Goal: Information Seeking & Learning: Learn about a topic

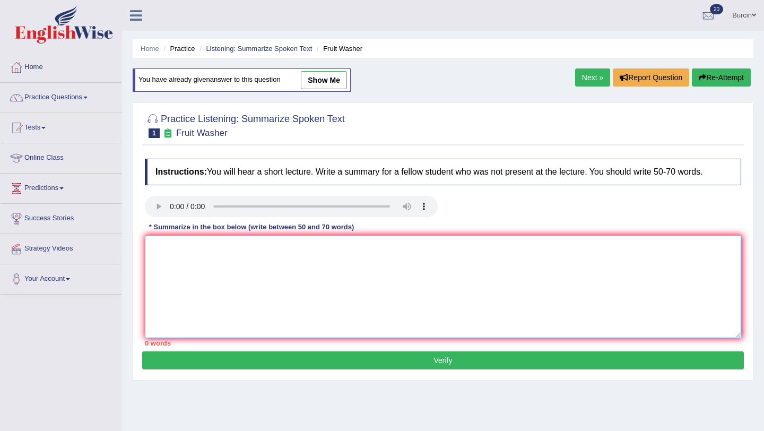
click at [225, 262] on textarea at bounding box center [443, 286] width 596 height 103
click at [225, 262] on textarea "The lecture provided a comprihensive overwiev" at bounding box center [443, 286] width 596 height 103
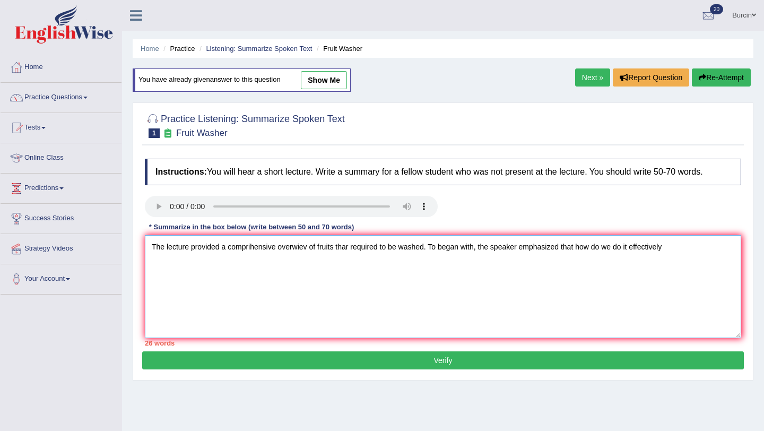
click at [427, 247] on textarea "The lecture provided a comprihensive overwiev of fruits thar required to be was…" at bounding box center [443, 286] width 596 height 103
click at [204, 266] on textarea "The lecture provided a comprihensive overwiev of fruits thar required to be was…" at bounding box center [443, 286] width 596 height 103
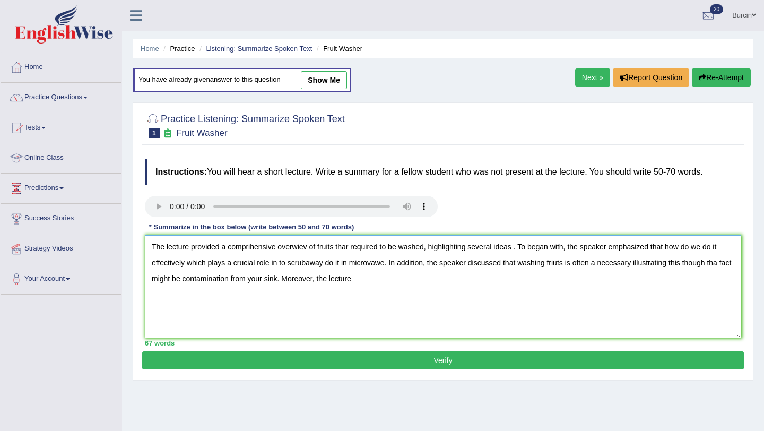
click at [724, 264] on textarea "The lecture provided a comprihensive overwiev of fruits thar required to be was…" at bounding box center [443, 286] width 596 height 103
click at [194, 279] on textarea "The lecture provided a comprihensive overwiev of fruits thar required to be was…" at bounding box center [443, 286] width 596 height 103
click at [153, 280] on textarea "The lecture provided a comprihensive overwiev of fruits thar required to be was…" at bounding box center [443, 286] width 596 height 103
drag, startPoint x: 601, startPoint y: 262, endPoint x: 250, endPoint y: 281, distance: 351.2
click at [250, 281] on textarea "The lecture provided a comprihensive overwiev of fruits thar required to be was…" at bounding box center [443, 286] width 596 height 103
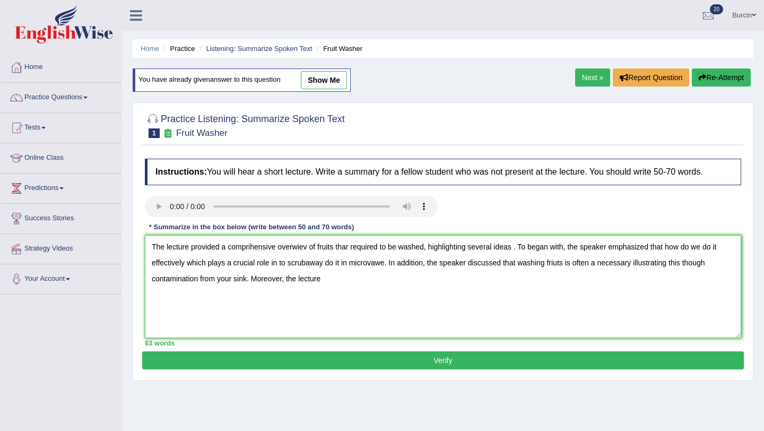
click at [336, 284] on textarea "The lecture provided a comprihensive overwiev of fruits thar required to be was…" at bounding box center [443, 286] width 596 height 103
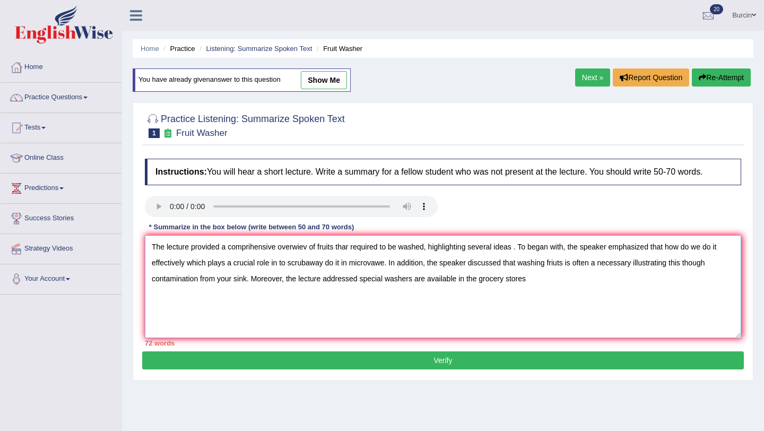
click at [352, 248] on textarea "The lecture provided a comprihensive overwiev of fruits thar required to be was…" at bounding box center [443, 286] width 596 height 103
click at [351, 248] on textarea "The lecture provided a comprihensive overwiev of fruits thar required to be was…" at bounding box center [443, 286] width 596 height 103
click at [535, 279] on textarea "The lecture provided a comprihensive overwiev of fruits that required to be was…" at bounding box center [443, 286] width 596 height 103
click at [427, 280] on textarea "The lecture provided a comprihensive overwiev of fruits that required to be was…" at bounding box center [443, 286] width 596 height 103
drag, startPoint x: 506, startPoint y: 282, endPoint x: 487, endPoint y: 276, distance: 20.5
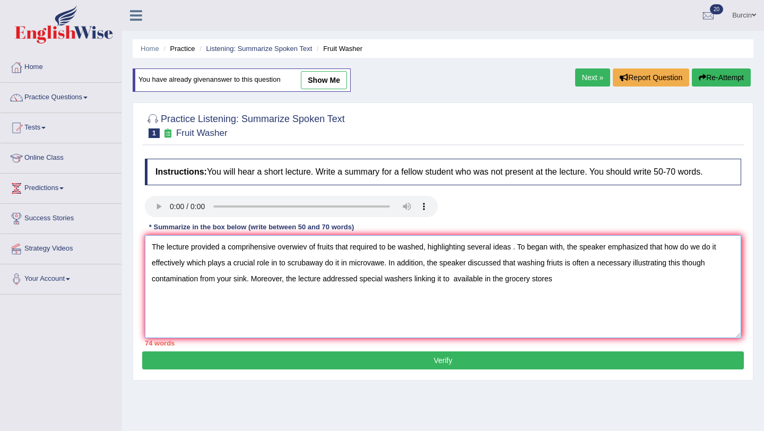
click at [487, 276] on textarea "The lecture provided a comprihensive overwiev of fruits that required to be was…" at bounding box center [443, 286] width 596 height 103
click at [537, 279] on textarea "The lecture provided a comprihensive overwiev of fruits that required to be was…" at bounding box center [443, 286] width 596 height 103
type textarea "The lecture provided a comprihensive overwiev of fruits that required to be was…"
click at [587, 79] on link "Next »" at bounding box center [592, 77] width 35 height 18
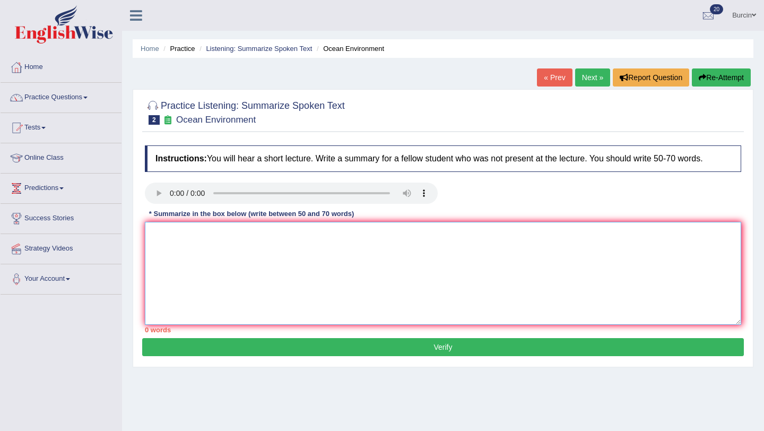
click at [220, 238] on textarea at bounding box center [443, 273] width 596 height 103
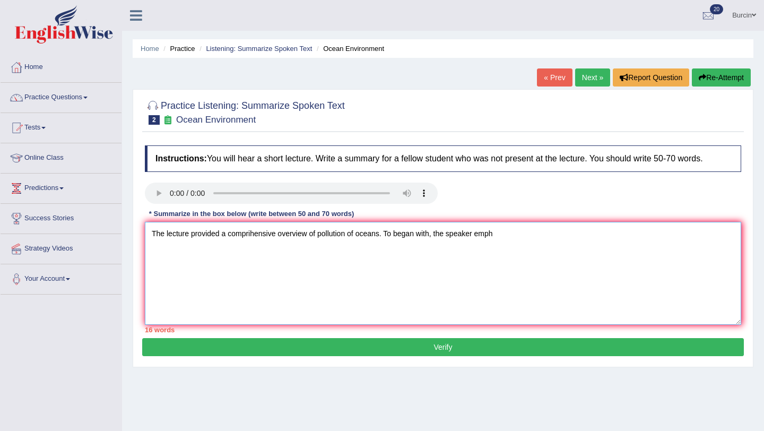
click at [381, 234] on textarea "The lecture provided a comprihensive overview of pollution of oceans. To began …" at bounding box center [443, 273] width 596 height 103
click at [584, 234] on textarea "The lecture provided a comprihensive overview of pollution of oceans, highlight…" at bounding box center [443, 273] width 596 height 103
click at [606, 234] on textarea "The lecture provided a comprihensive overview of pollution of oceans, highlight…" at bounding box center [443, 273] width 596 height 103
click at [727, 237] on textarea "The lecture provided a comprihensive overview of pollution of oceans, highlight…" at bounding box center [443, 273] width 596 height 103
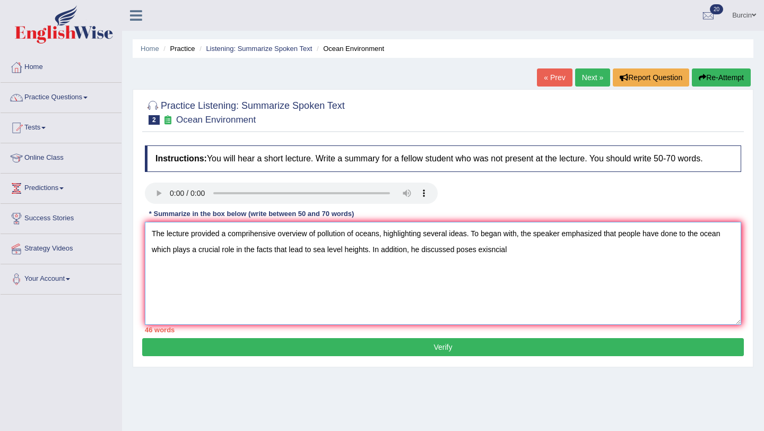
click at [494, 249] on textarea "The lecture provided a comprihensive overview of pollution of oceans, highlight…" at bounding box center [443, 273] width 596 height 103
click at [517, 251] on textarea "The lecture provided a comprihensive overview of pollution of oceans, highlight…" at bounding box center [443, 273] width 596 height 103
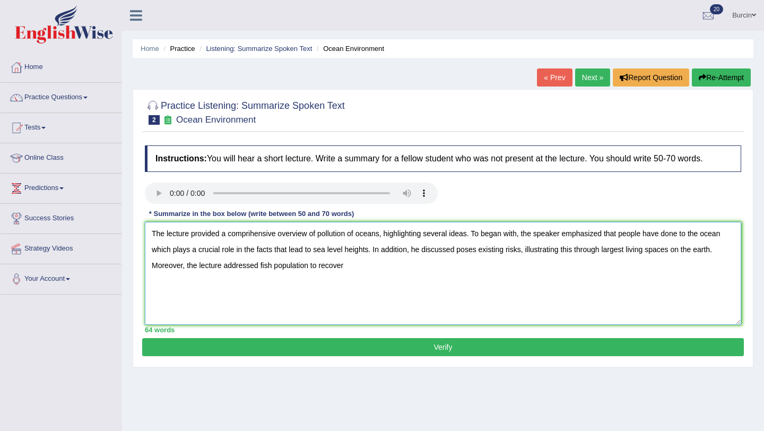
drag, startPoint x: 151, startPoint y: 266, endPoint x: 373, endPoint y: 276, distance: 223.1
click at [373, 276] on textarea "The lecture provided a comprihensive overview of pollution of oceans, highlight…" at bounding box center [443, 273] width 596 height 103
drag, startPoint x: 375, startPoint y: 250, endPoint x: 579, endPoint y: 302, distance: 211.3
click at [579, 302] on textarea "The lecture provided a comprihensive overview of pollution of oceans, highlight…" at bounding box center [443, 273] width 596 height 103
click at [350, 267] on textarea "The lecture provided a comprihensive overview of pollution of oceans, highlight…" at bounding box center [443, 273] width 596 height 103
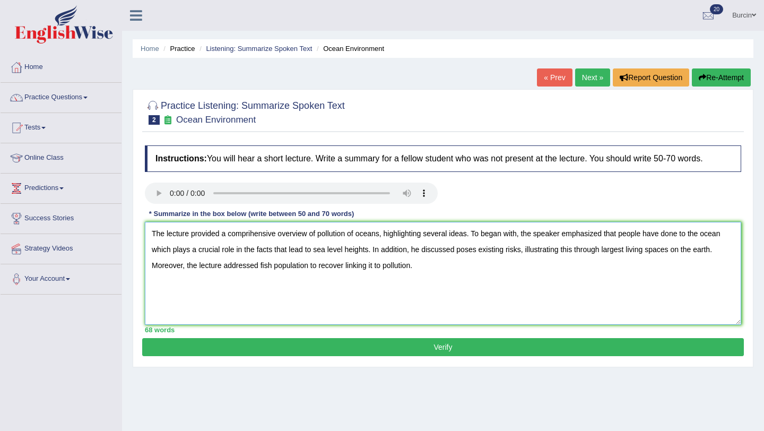
click at [183, 267] on textarea "The lecture provided a comprihensive overview of pollution of oceans, highlight…" at bounding box center [443, 273] width 596 height 103
type textarea "The lecture provided a comprihensive overview of pollution of oceans, highlight…"
click at [314, 350] on button "Verify" at bounding box center [443, 347] width 602 height 18
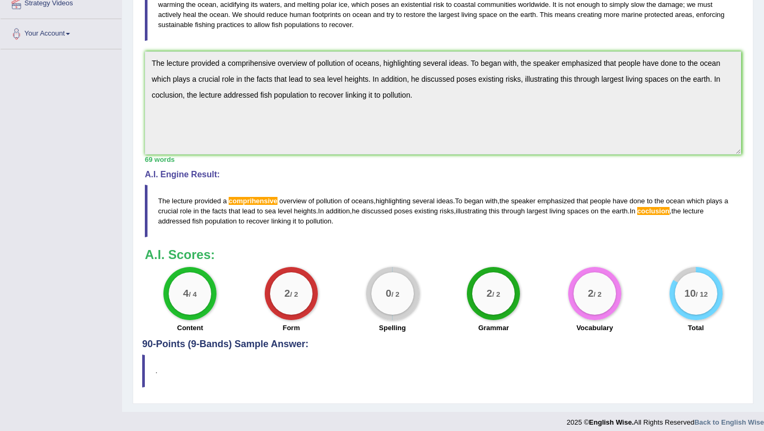
scroll to position [253, 0]
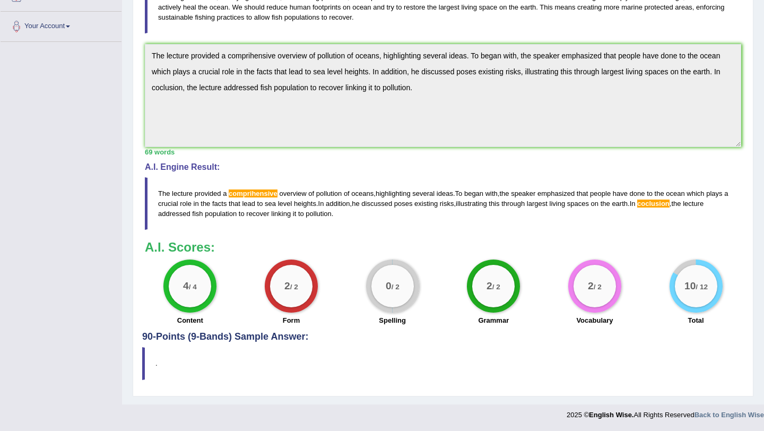
click at [238, 172] on div "Instructions: You will hear a short lecture. Write a summary for a fellow stude…" at bounding box center [443, 110] width 602 height 444
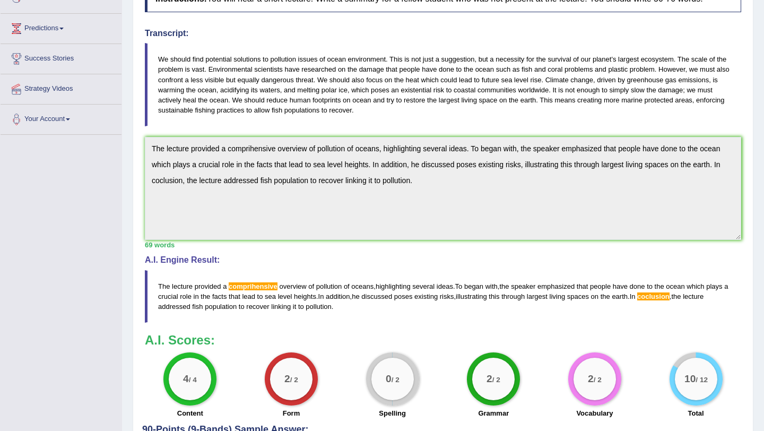
scroll to position [0, 0]
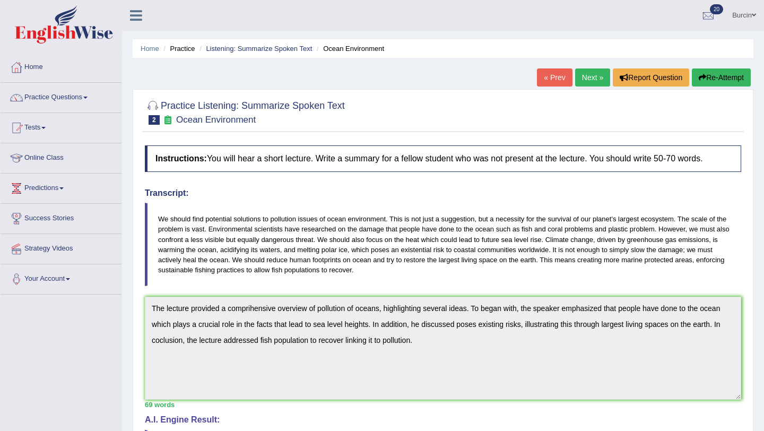
click at [713, 77] on button "Re-Attempt" at bounding box center [721, 77] width 59 height 18
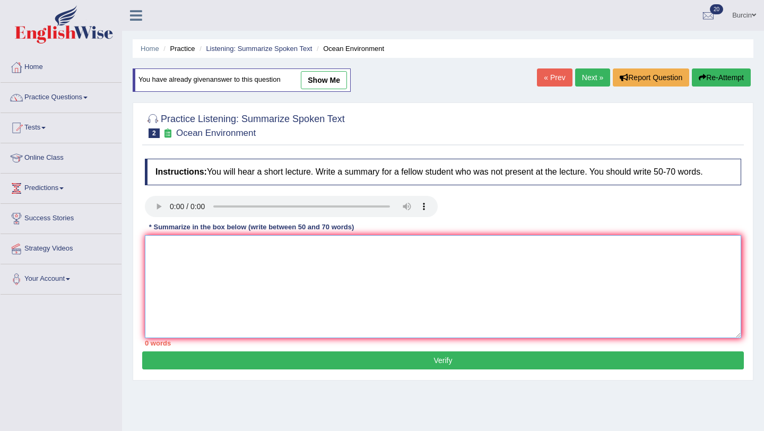
click at [177, 257] on textarea at bounding box center [443, 286] width 596 height 103
paste textarea "The lecture provided a comprihensive overview of pollution of oceans, highlight…"
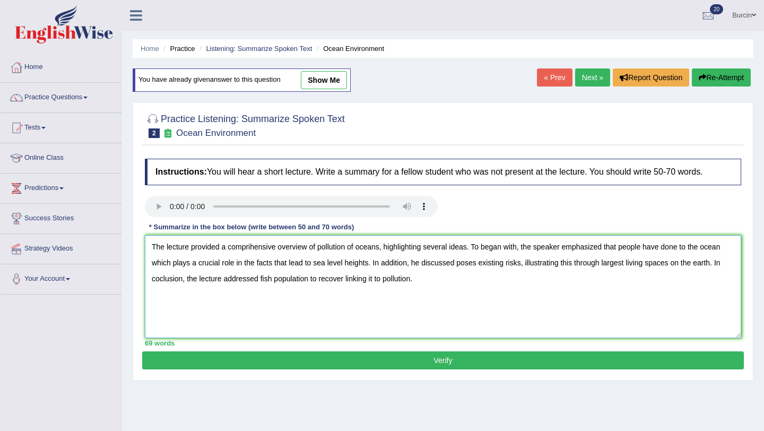
click at [252, 248] on textarea "The lecture provided a comprihensive overview of pollution of oceans, highlight…" at bounding box center [443, 286] width 596 height 103
click at [161, 280] on textarea "The lecture provided a comprehensive overview of pollution of oceans, highlight…" at bounding box center [443, 286] width 596 height 103
type textarea "The lecture provided a comprehensive overview of pollution of oceans, highlight…"
click at [318, 366] on button "Verify" at bounding box center [443, 360] width 602 height 18
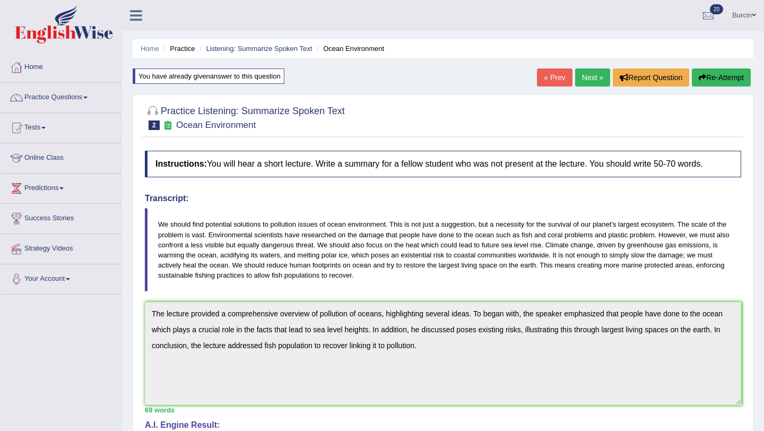
click at [718, 76] on button "Re-Attempt" at bounding box center [721, 77] width 59 height 18
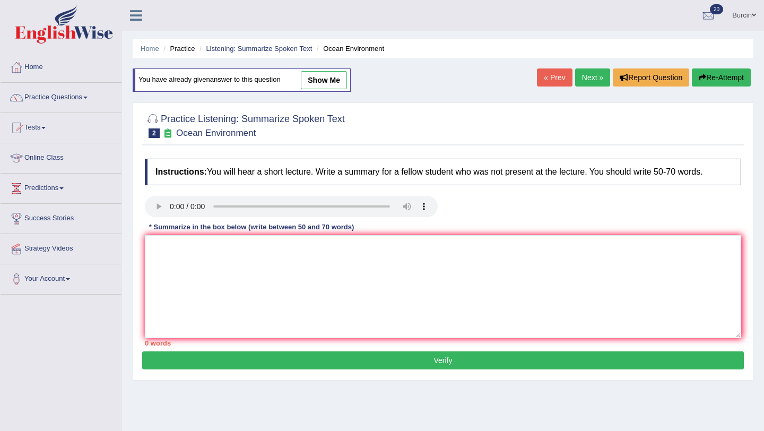
click at [275, 361] on button "Verify" at bounding box center [443, 360] width 602 height 18
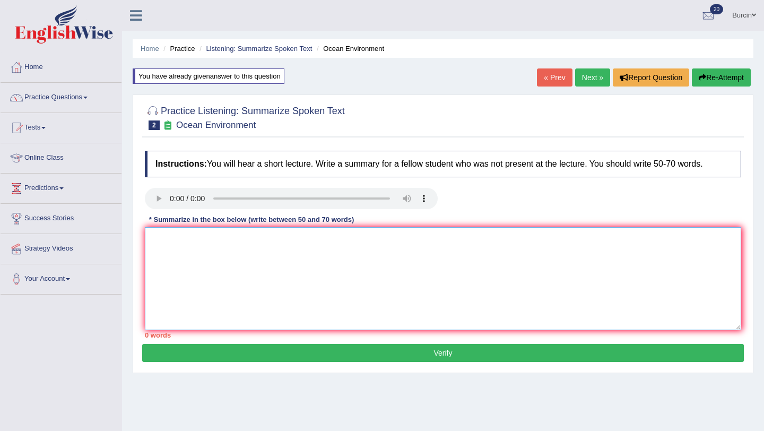
click at [274, 301] on textarea at bounding box center [443, 278] width 596 height 103
type textarea ",mn"
click at [301, 349] on button "Verify" at bounding box center [443, 353] width 602 height 18
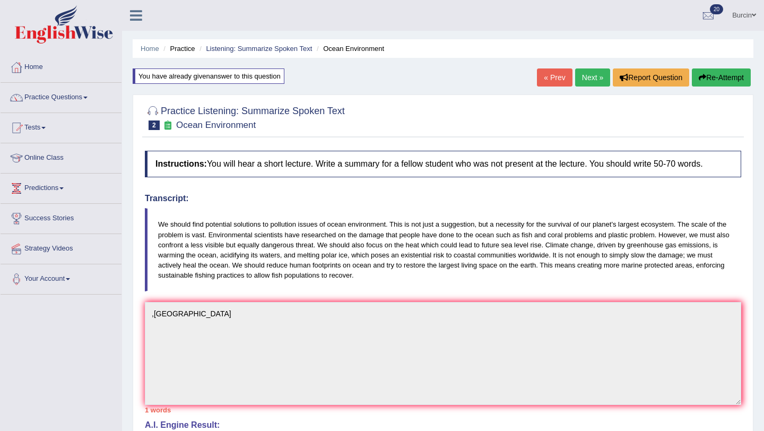
click at [589, 82] on link "Next »" at bounding box center [592, 77] width 35 height 18
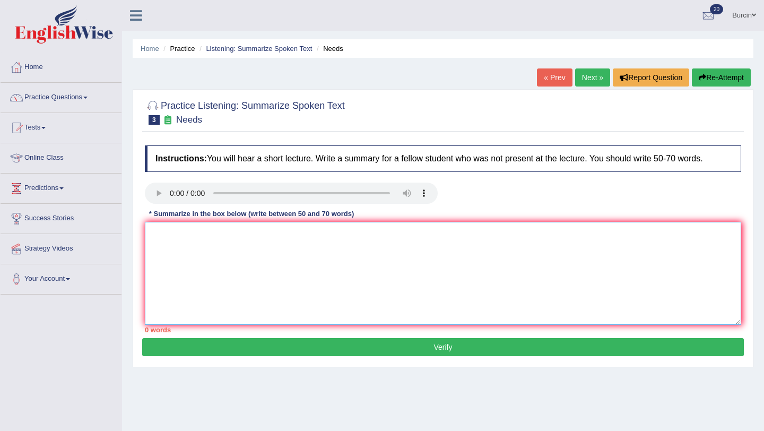
click at [169, 234] on textarea at bounding box center [443, 273] width 596 height 103
click at [319, 234] on textarea "The lecture provided a comprihensive overwiev of english language" at bounding box center [443, 273] width 596 height 103
click at [354, 233] on textarea "The lecture provided a comprihensive overwiev of the multifonctional english la…" at bounding box center [443, 273] width 596 height 103
click at [381, 234] on textarea "The lecture provided a comprihensive overwiev of the multifunctional english la…" at bounding box center [443, 273] width 596 height 103
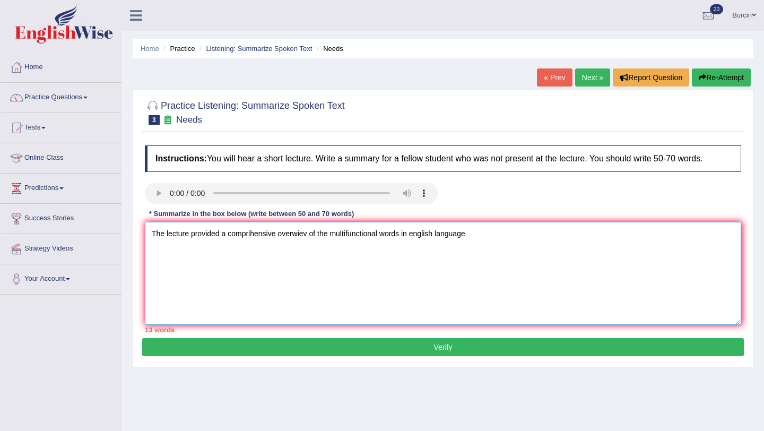
click at [477, 236] on textarea "The lecture provided a comprihensive overwiev of the multifunctional words in e…" at bounding box center [443, 273] width 596 height 103
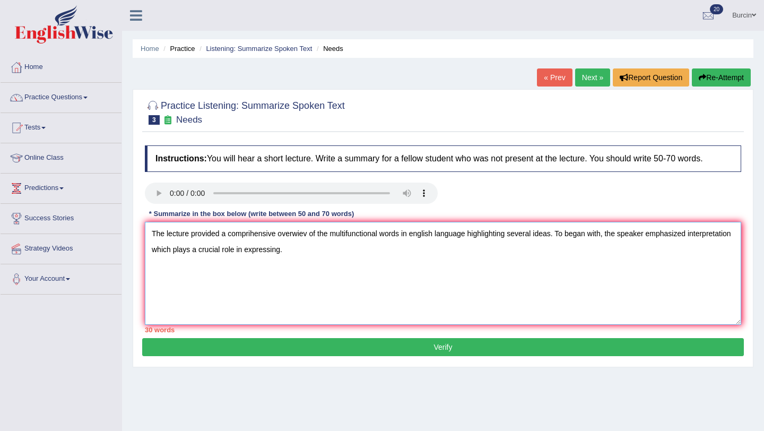
click at [328, 250] on textarea "The lecture provided a comprihensive overwiev of the multifunctional words in e…" at bounding box center [443, 273] width 596 height 103
click at [334, 248] on textarea "The lecture provided a comprihensive overwiev of the multifunctional words in e…" at bounding box center [443, 273] width 596 height 103
click at [329, 248] on textarea "The lecture provided a comprihensive overwiev of the multifunctional words in e…" at bounding box center [443, 273] width 596 height 103
click at [378, 249] on textarea "The lecture provided a comprihensive overwiev of the multifunctional words in e…" at bounding box center [443, 273] width 596 height 103
click at [368, 249] on textarea "The lecture provided a comprihensive overwiev of the multifunctional words in e…" at bounding box center [443, 273] width 596 height 103
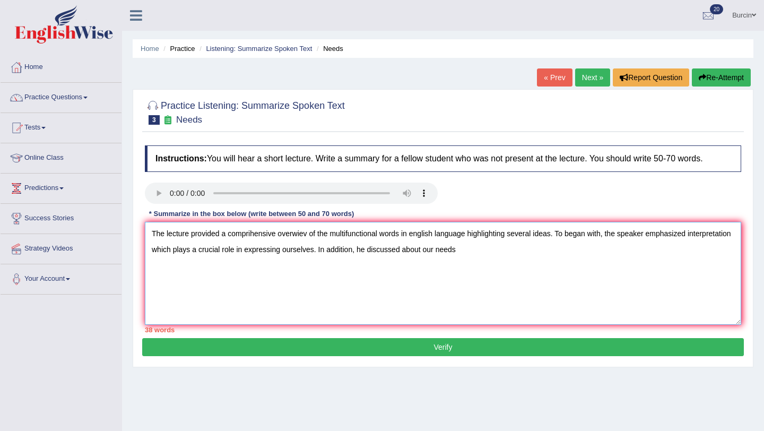
click at [483, 247] on textarea "The lecture provided a comprihensive overwiev of the multifunctional words in e…" at bounding box center [443, 273] width 596 height 103
click at [596, 250] on textarea "The lecture provided a comprihensive overwiev of the multifunctional words in e…" at bounding box center [443, 273] width 596 height 103
click at [671, 250] on textarea "The lecture provided a comprihensive overwiev of the multifunctional words in e…" at bounding box center [443, 273] width 596 height 103
click at [712, 249] on textarea "The lecture provided a comprihensive overwiev of the multifunctional words in e…" at bounding box center [443, 273] width 596 height 103
click at [669, 251] on textarea "The lecture provided a comprihensive overwiev of the multifunctional words in e…" at bounding box center [443, 273] width 596 height 103
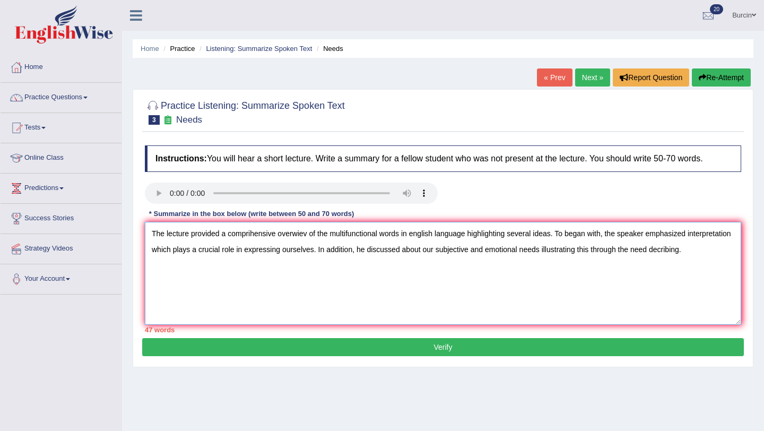
click at [700, 251] on textarea "The lecture provided a comprihensive overwiev of the multifunctional words in e…" at bounding box center [443, 273] width 596 height 103
click at [700, 250] on textarea "The lecture provided a comprihensive overwiev of the multifunctional words in e…" at bounding box center [443, 273] width 596 height 103
click at [711, 251] on textarea "The lecture provided a comprihensive overwiev of the multifunctional words in e…" at bounding box center [443, 273] width 596 height 103
click at [730, 247] on textarea "The lecture provided a comprihensive overwiev of the multifunctional words in e…" at bounding box center [443, 273] width 596 height 103
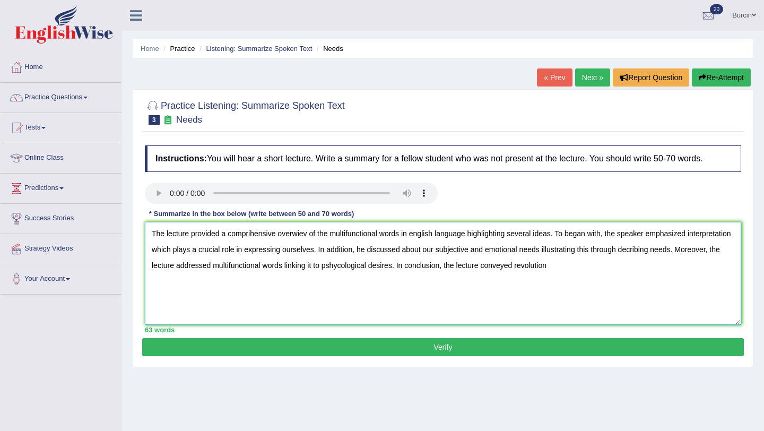
click at [567, 265] on textarea "The lecture provided a comprihensive overwiev of the multifunctional words in e…" at bounding box center [443, 273] width 596 height 103
click at [619, 277] on textarea "The lecture provided a comprihensive overwiev of the multifunctional words in e…" at bounding box center [443, 273] width 596 height 103
click at [579, 267] on textarea "The lecture provided a comprihensive overwiev of the multifunctional words in e…" at bounding box center [443, 273] width 596 height 103
type textarea "The lecture provided a comprihensive overwiev of the multifunctional words in e…"
click at [590, 345] on button "Verify" at bounding box center [443, 347] width 602 height 18
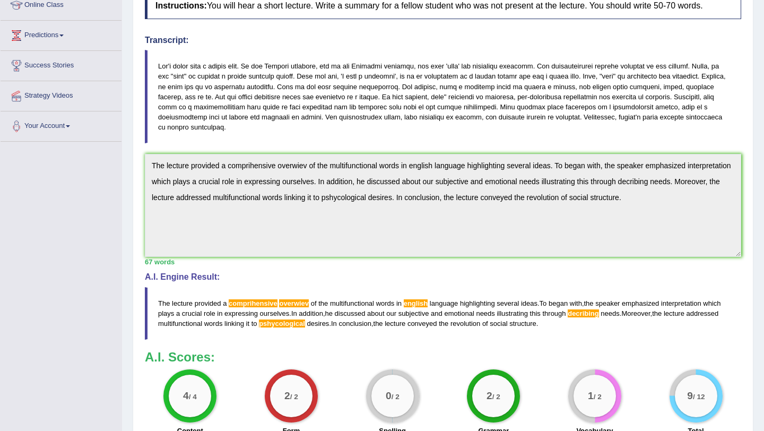
scroll to position [263, 0]
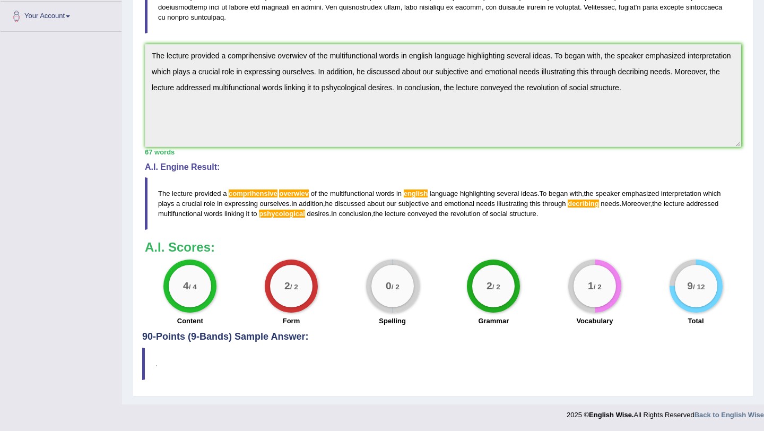
drag, startPoint x: 503, startPoint y: 199, endPoint x: 615, endPoint y: 212, distance: 112.1
click at [620, 210] on blockquote "The lecture provided a comprihensive overwiev of the multifunctional words in e…" at bounding box center [443, 203] width 596 height 53
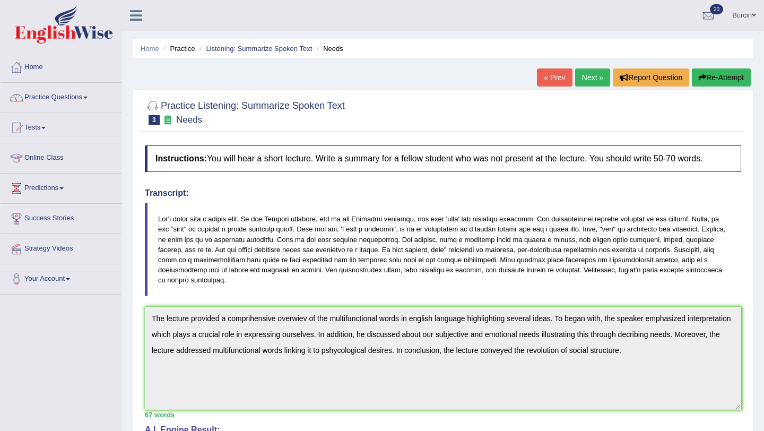
click at [703, 78] on button "Re-Attempt" at bounding box center [721, 77] width 59 height 18
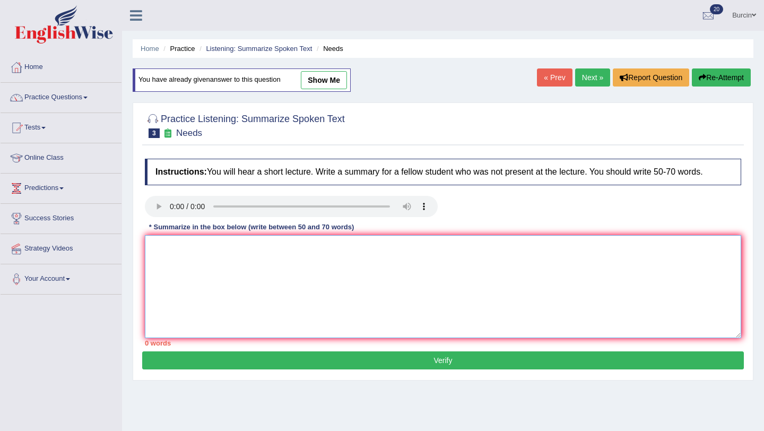
click at [256, 253] on textarea at bounding box center [443, 286] width 596 height 103
paste textarea "The lecture provided a comprihensive overwiev of the multifunctional words in e…"
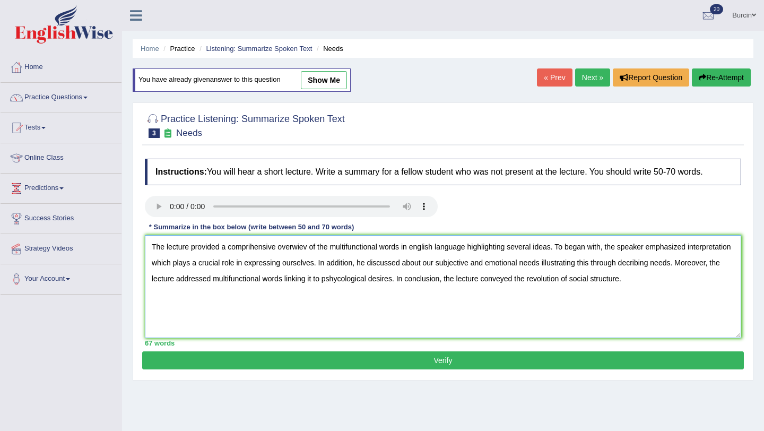
click at [252, 247] on textarea "The lecture provided a comprihensive overwiev of the multifunctional words in e…" at bounding box center [443, 286] width 596 height 103
click at [300, 247] on textarea "The lecture provided a comprehensive overwiev of the multifunctional words in e…" at bounding box center [443, 286] width 596 height 103
click at [309, 248] on textarea "The lecture provided a comprehensive overviev of the multifunctional words in e…" at bounding box center [443, 286] width 596 height 103
click at [420, 248] on textarea "The lecture provided a comprehensive overview of the multifunctional words in e…" at bounding box center [443, 286] width 596 height 103
click at [700, 264] on textarea "The lecture provided a comprehensive overview of the multifunctional words in E…" at bounding box center [443, 286] width 596 height 103
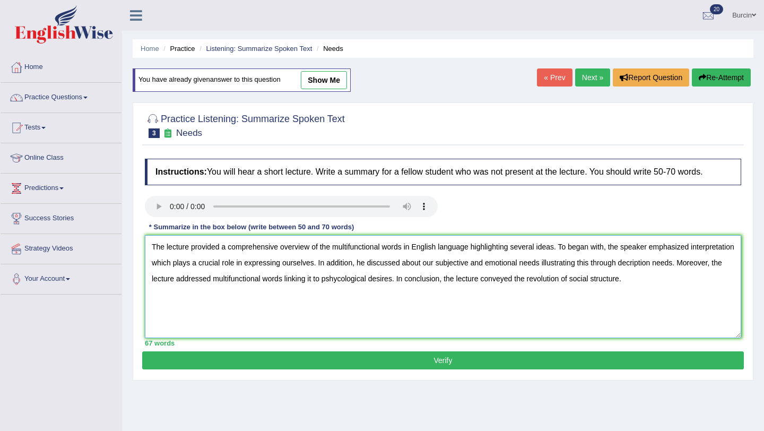
type textarea "The lecture provided a comprehensive overview of the multifunctional words in E…"
click at [573, 364] on button "Verify" at bounding box center [443, 360] width 602 height 18
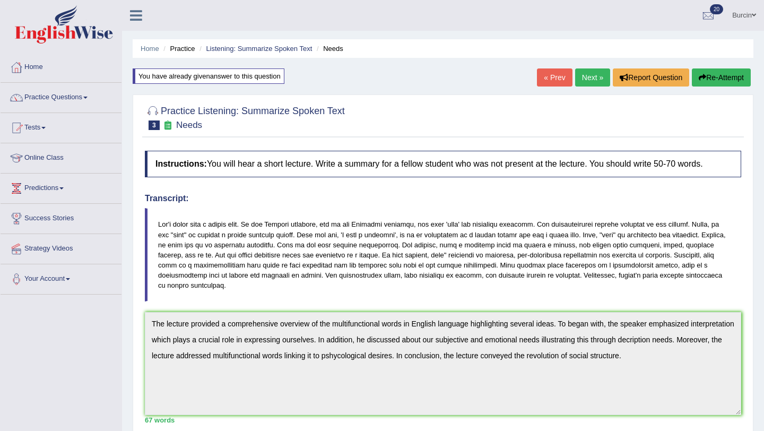
click at [707, 82] on button "Re-Attempt" at bounding box center [721, 77] width 59 height 18
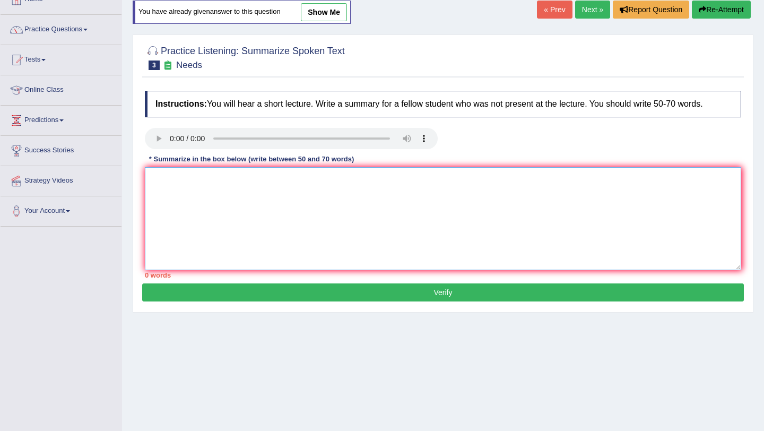
click at [233, 202] on textarea at bounding box center [443, 218] width 596 height 103
paste textarea "The lecture provided a comprehensive overview of the multifunctional words in E…"
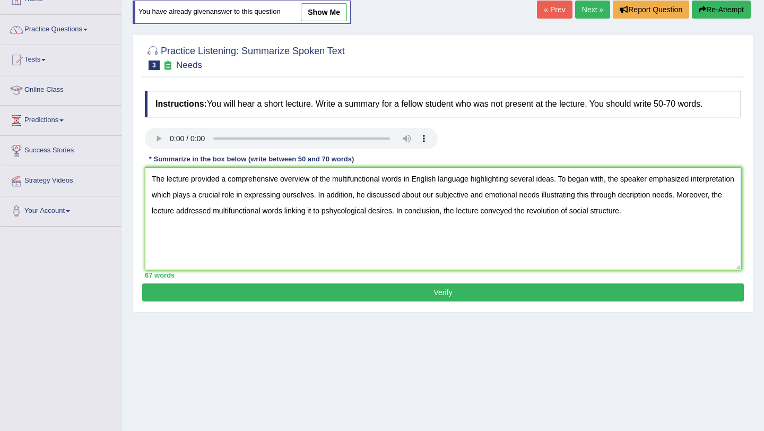
click at [705, 192] on textarea "The lecture provided a comprehensive overview of the multifunctional words in E…" at bounding box center [443, 218] width 596 height 103
click at [417, 213] on textarea "The lecture provided a comprehensive overview of the multifunctional words in E…" at bounding box center [443, 218] width 596 height 103
type textarea "The lecture provided a comprehensive overview of the multifunctional words in E…"
click at [457, 296] on button "Verify" at bounding box center [443, 292] width 602 height 18
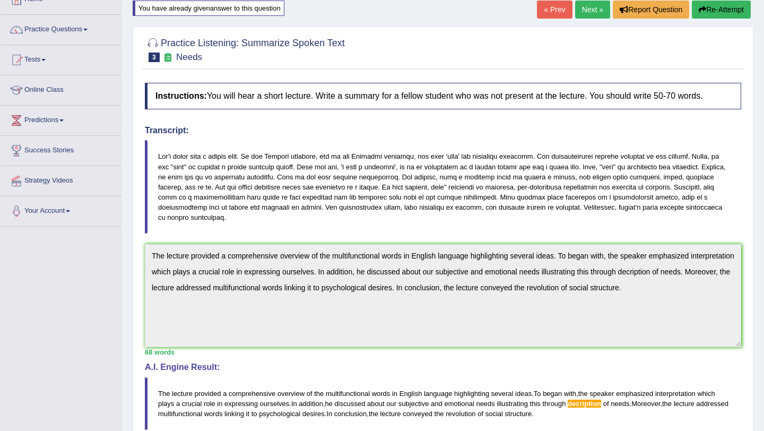
click at [723, 11] on button "Re-Attempt" at bounding box center [721, 10] width 59 height 18
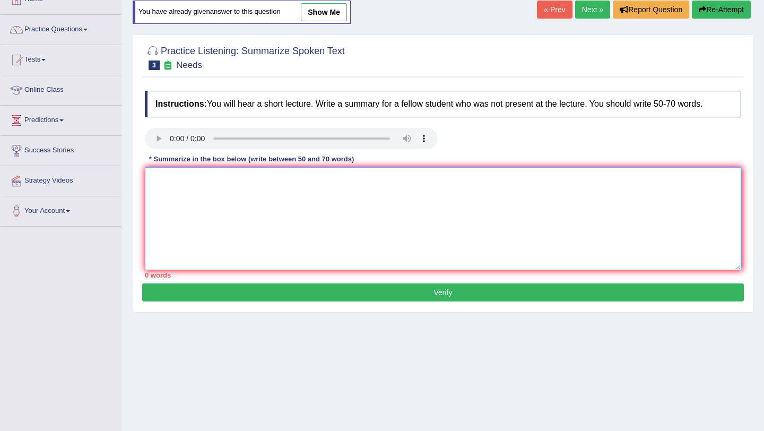
click at [210, 202] on textarea at bounding box center [443, 218] width 596 height 103
paste textarea "The lecture provided a comprehensive overview of the multifunctional words in E…"
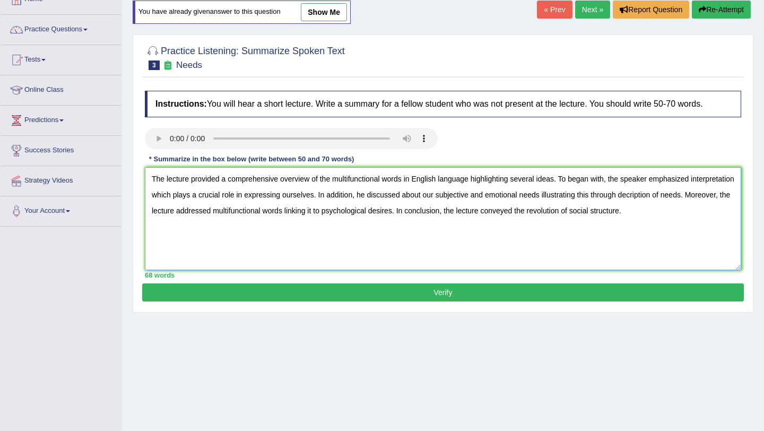
click at [677, 195] on textarea "The lecture provided a comprehensive overview of the multifunctional words in E…" at bounding box center [443, 218] width 596 height 103
click at [716, 195] on textarea "The lecture provided a comprehensive overview of the multifunctional words in E…" at bounding box center [443, 218] width 596 height 103
type textarea "The lecture provided a comprehensive overview of the multifunctional words in E…"
click at [621, 296] on button "Verify" at bounding box center [443, 292] width 602 height 18
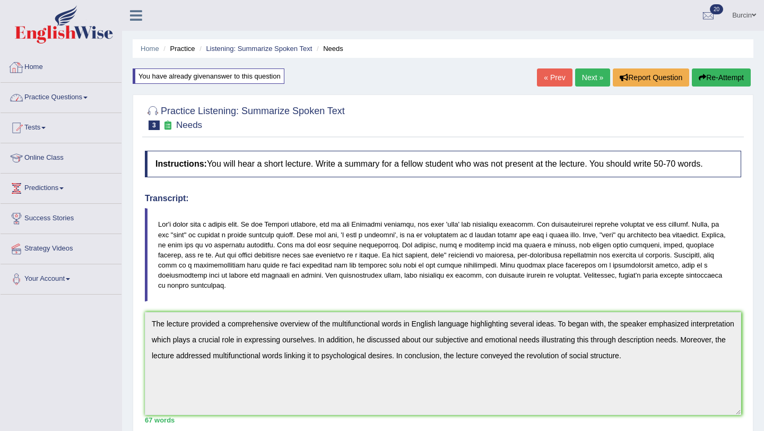
click at [80, 97] on link "Practice Questions" at bounding box center [61, 96] width 121 height 27
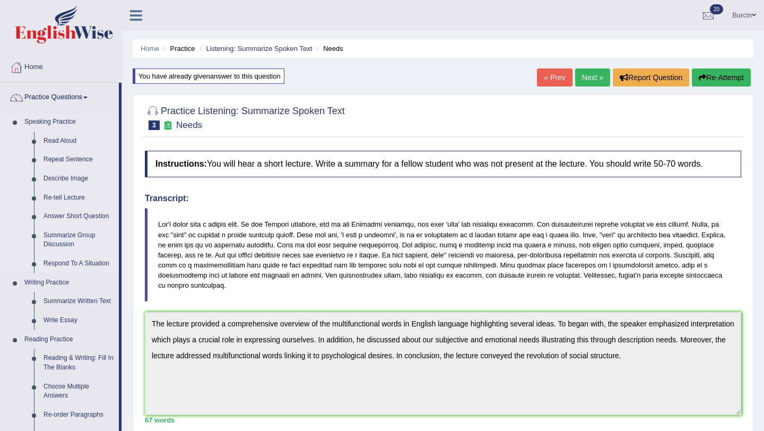
click at [68, 225] on link "Answer Short Question" at bounding box center [79, 216] width 80 height 19
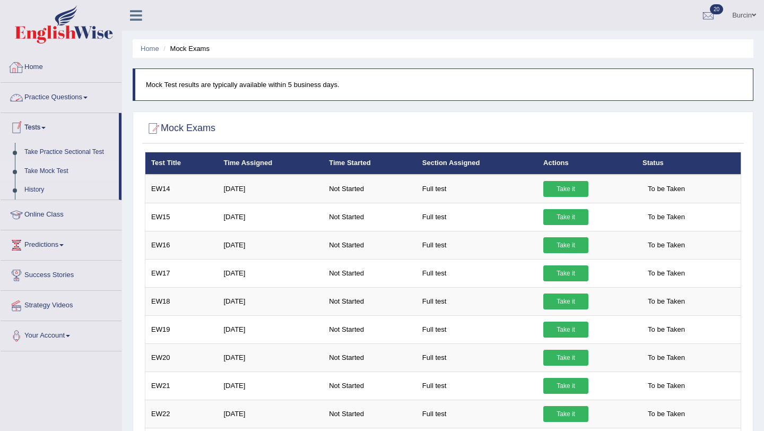
click at [58, 70] on link "Home" at bounding box center [61, 66] width 121 height 27
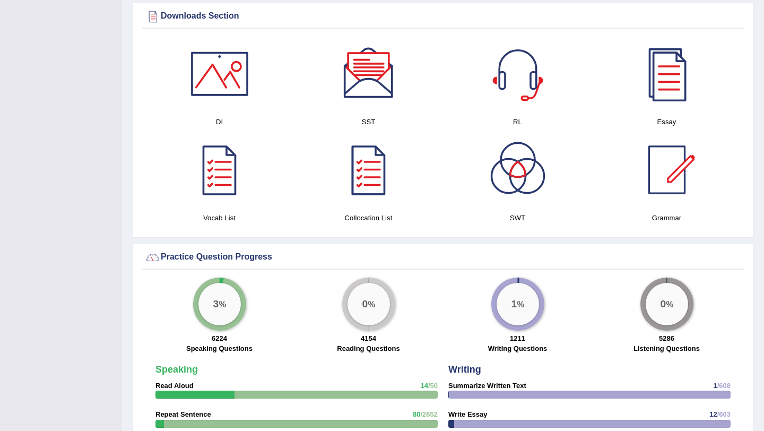
scroll to position [534, 0]
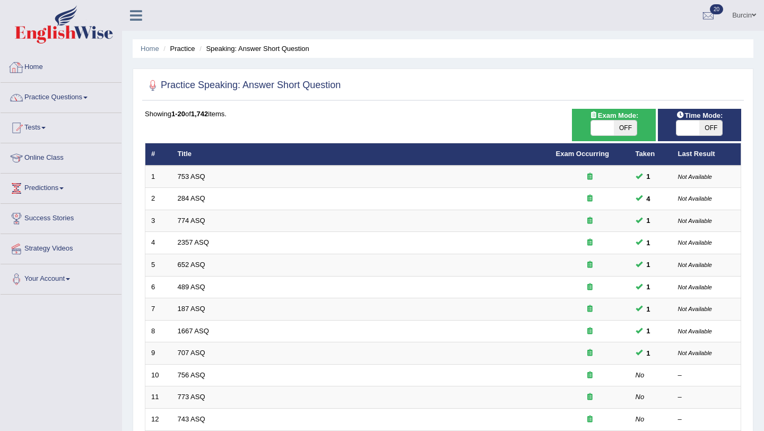
click at [45, 68] on link "Home" at bounding box center [61, 66] width 121 height 27
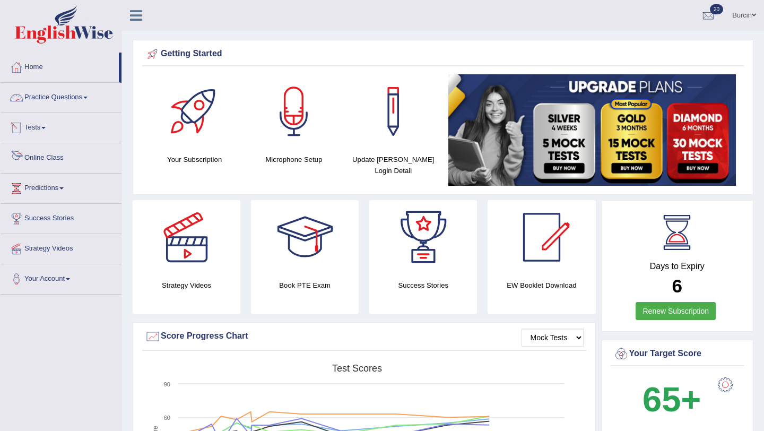
click at [54, 100] on link "Practice Questions" at bounding box center [61, 96] width 121 height 27
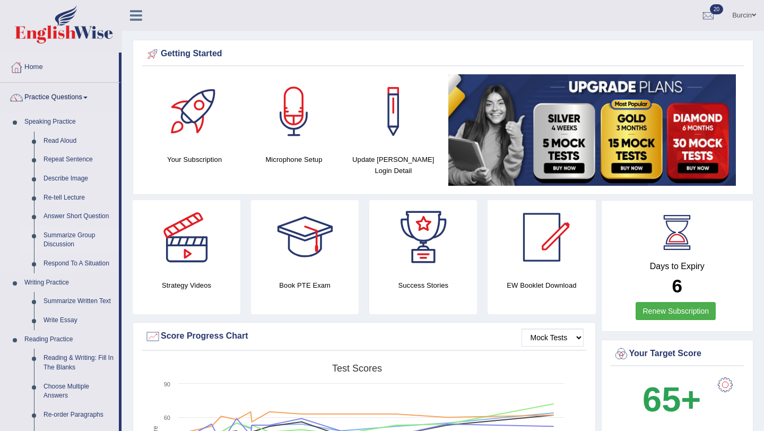
click at [77, 236] on link "Summarize Group Discussion" at bounding box center [79, 240] width 80 height 28
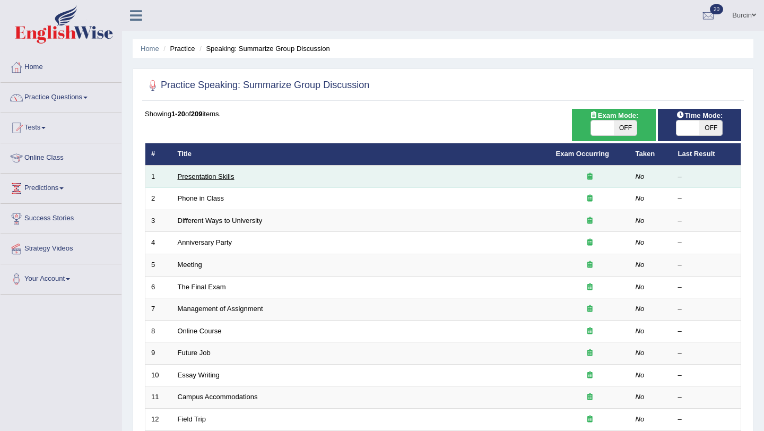
click at [210, 178] on link "Presentation Skills" at bounding box center [206, 176] width 57 height 8
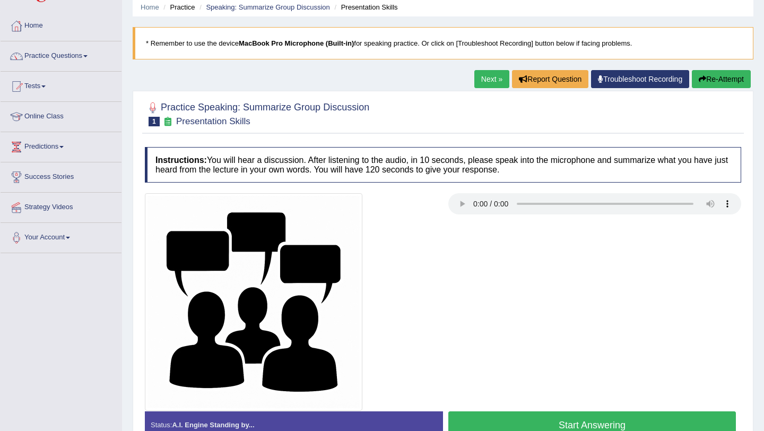
scroll to position [126, 0]
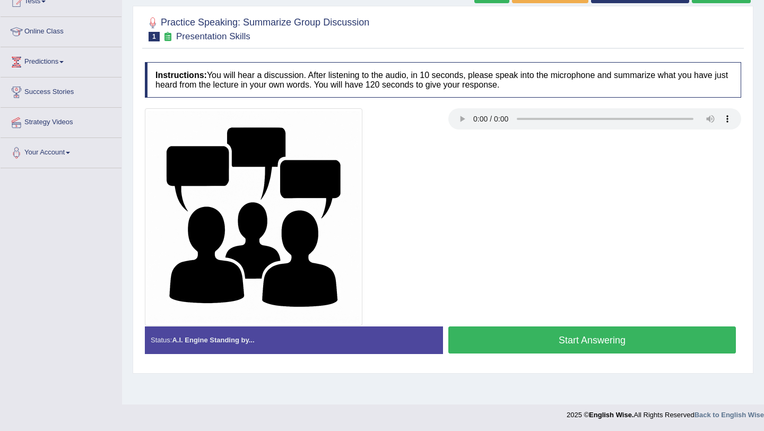
click at [587, 343] on button "Start Answering" at bounding box center [592, 339] width 288 height 27
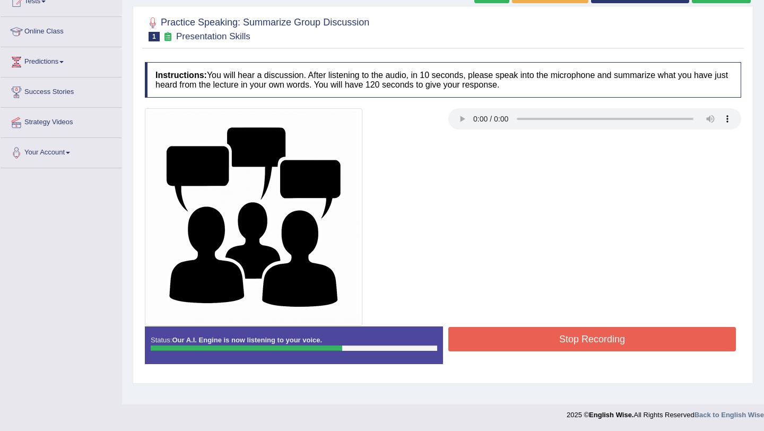
click at [596, 343] on button "Stop Recording" at bounding box center [592, 339] width 288 height 24
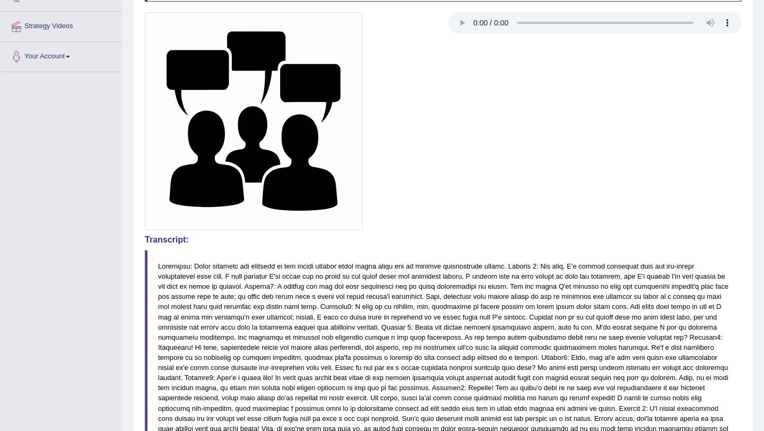
scroll to position [76, 0]
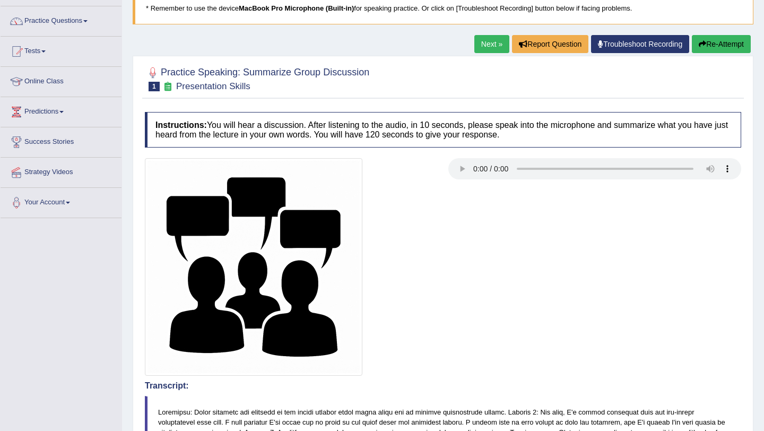
click at [488, 44] on link "Next »" at bounding box center [491, 44] width 35 height 18
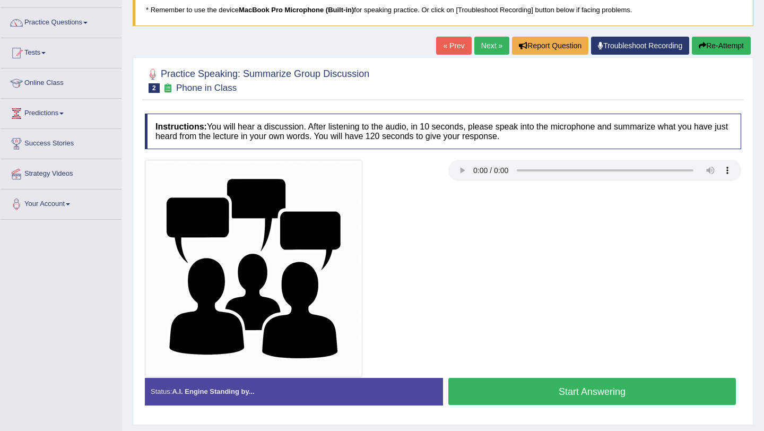
scroll to position [126, 0]
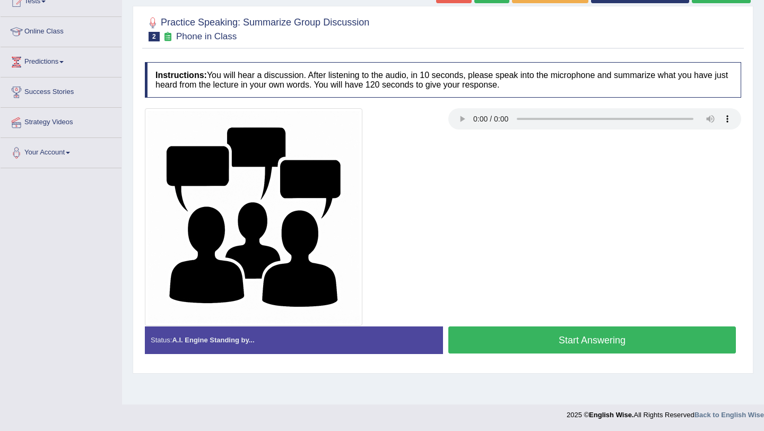
click at [564, 349] on button "Start Answering" at bounding box center [592, 339] width 288 height 27
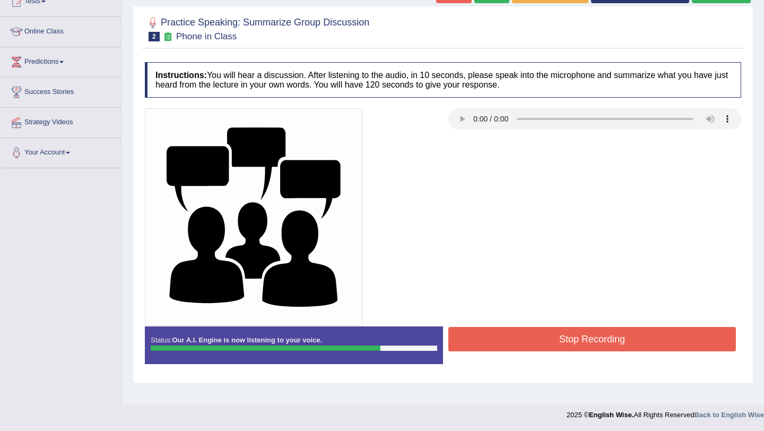
click at [566, 344] on button "Stop Recording" at bounding box center [592, 339] width 288 height 24
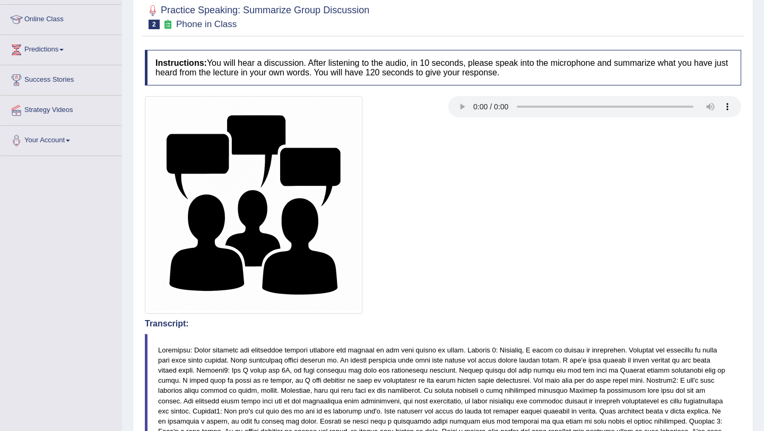
scroll to position [0, 0]
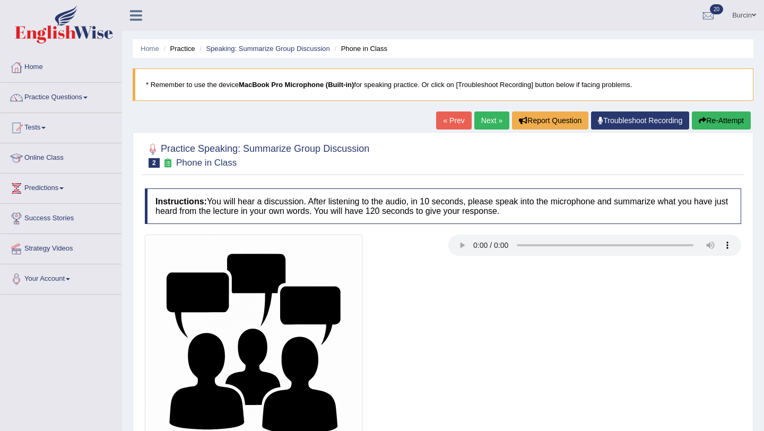
click at [482, 120] on link "Next »" at bounding box center [491, 120] width 35 height 18
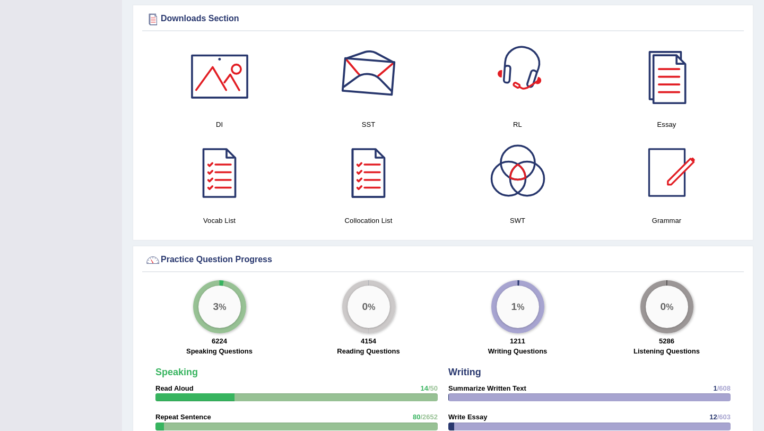
click at [506, 91] on div at bounding box center [518, 76] width 74 height 74
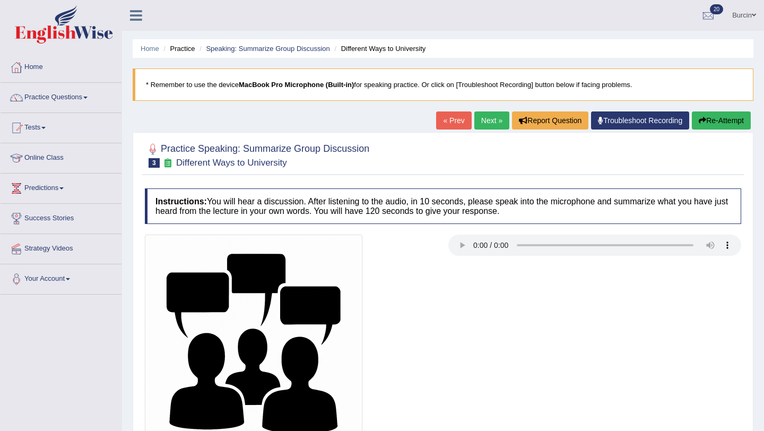
scroll to position [126, 0]
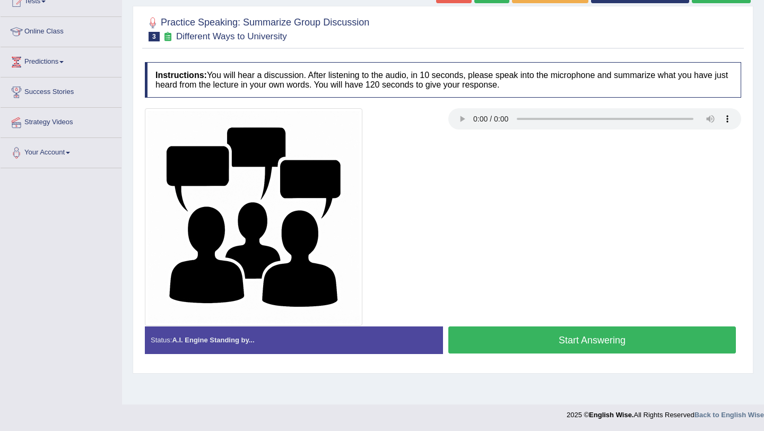
click at [523, 341] on button "Start Answering" at bounding box center [592, 339] width 288 height 27
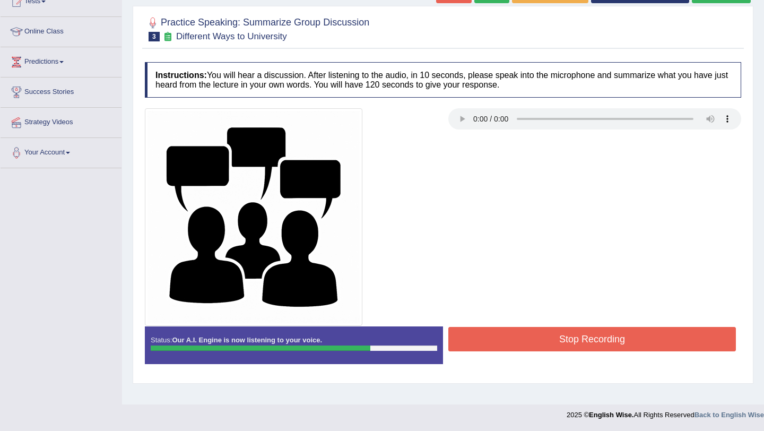
click at [523, 341] on button "Stop Recording" at bounding box center [592, 339] width 288 height 24
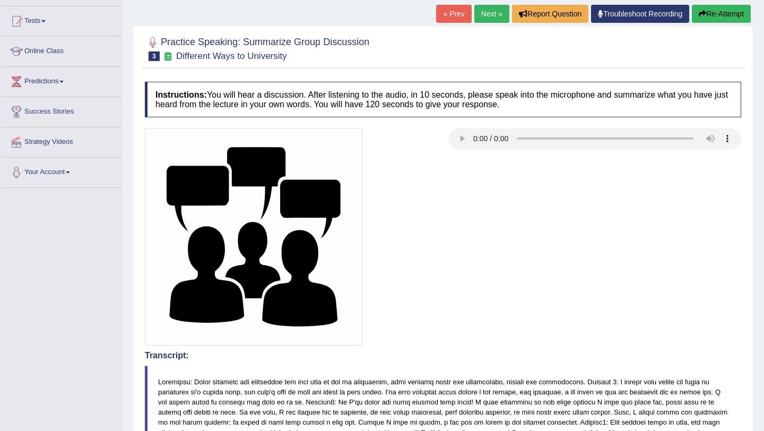
scroll to position [0, 0]
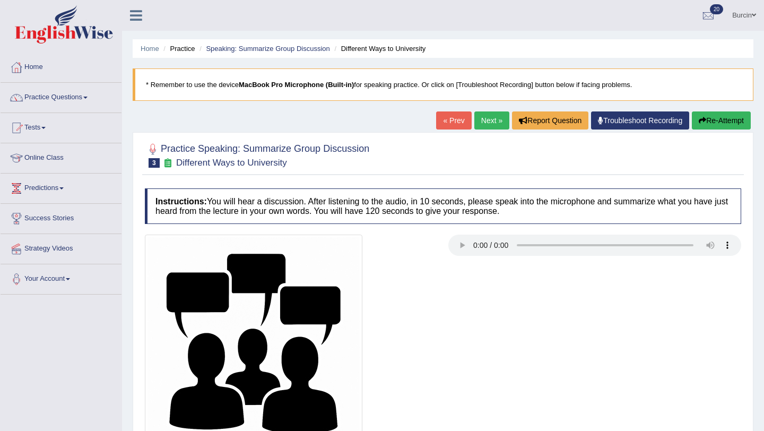
click at [484, 118] on link "Next »" at bounding box center [491, 120] width 35 height 18
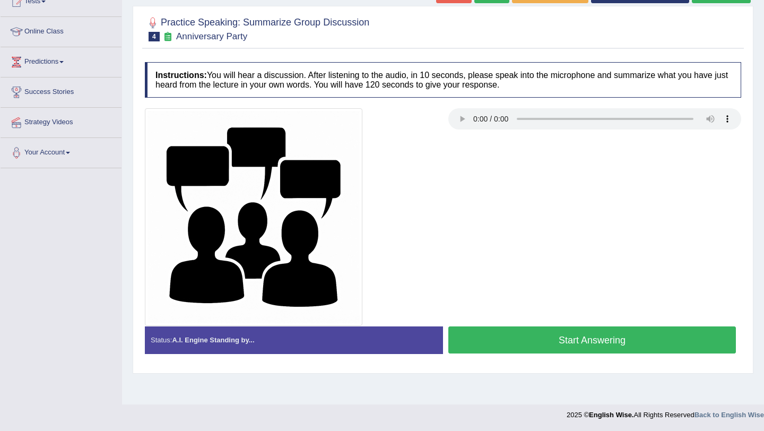
scroll to position [126, 0]
click at [533, 338] on button "Start Answering" at bounding box center [592, 339] width 288 height 27
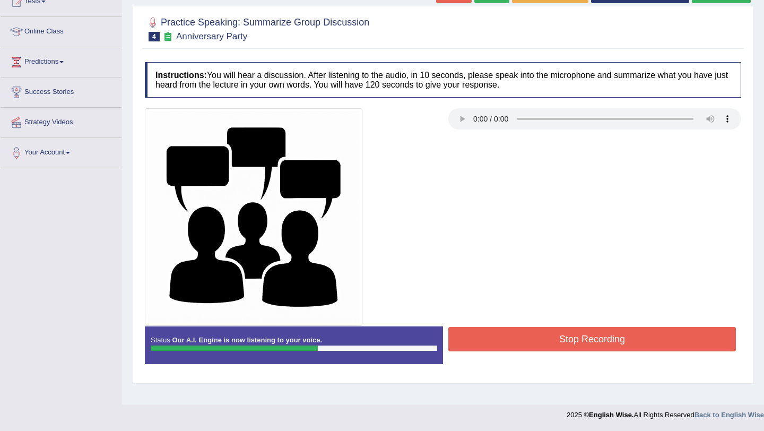
click at [533, 338] on button "Stop Recording" at bounding box center [592, 339] width 288 height 24
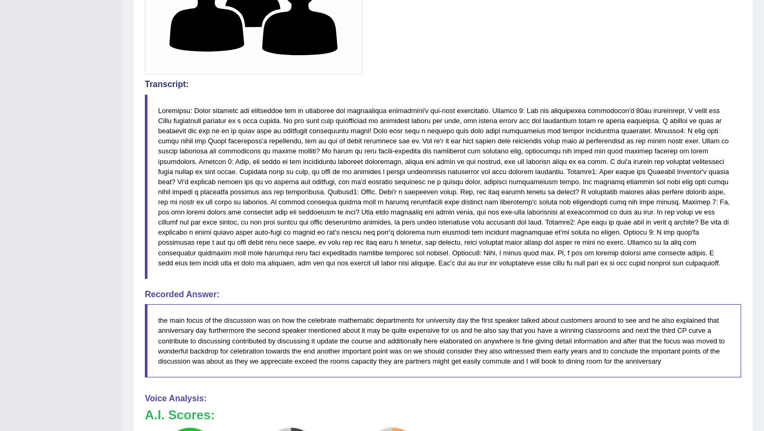
scroll to position [0, 0]
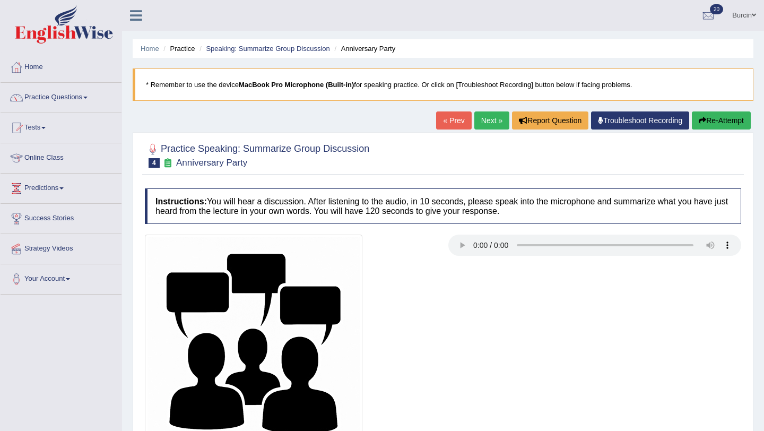
click at [482, 118] on link "Next »" at bounding box center [491, 120] width 35 height 18
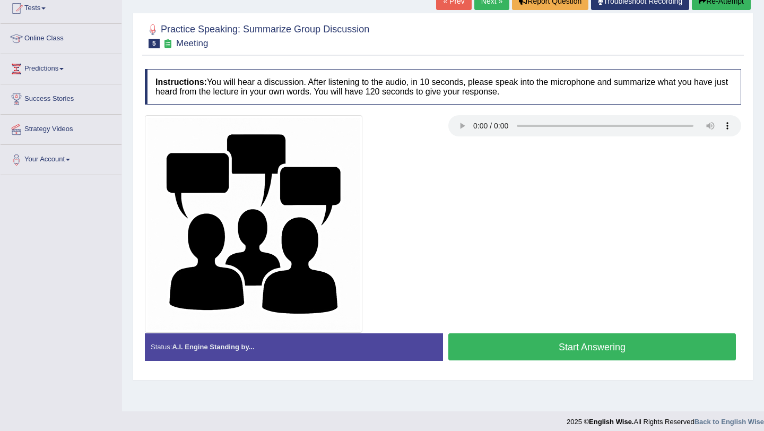
scroll to position [126, 0]
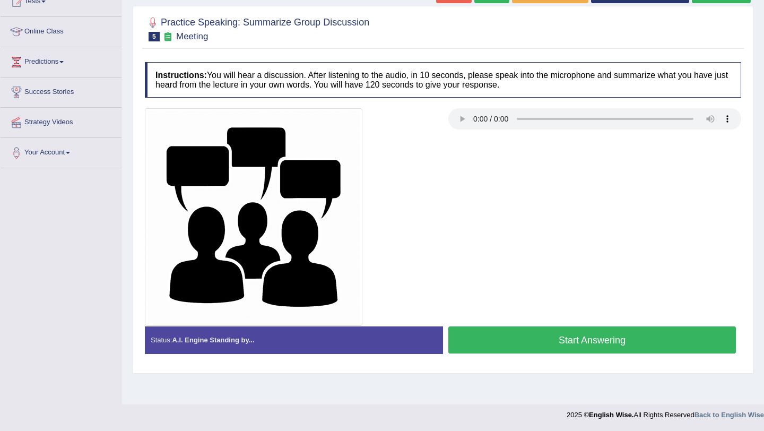
click at [583, 343] on button "Start Answering" at bounding box center [592, 339] width 288 height 27
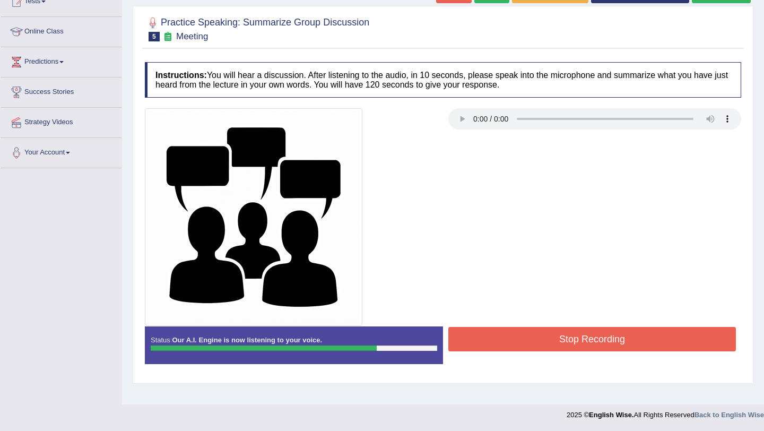
click at [603, 346] on button "Stop Recording" at bounding box center [592, 339] width 288 height 24
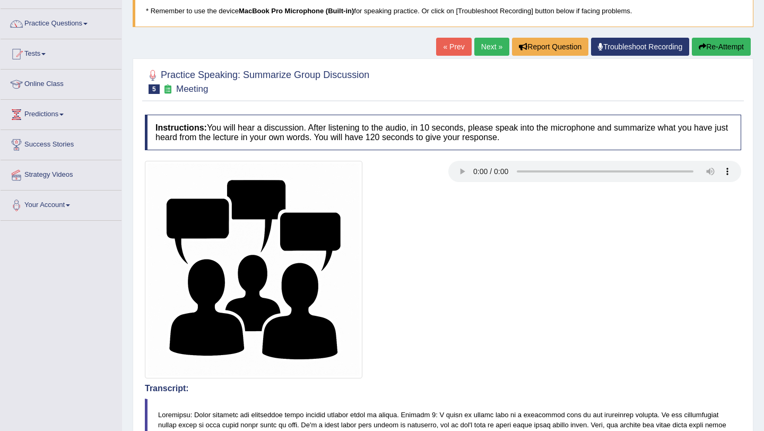
scroll to position [0, 0]
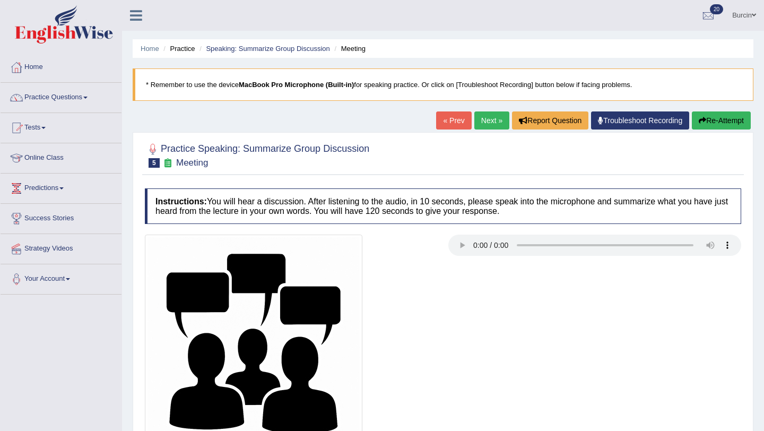
click at [493, 119] on link "Next »" at bounding box center [491, 120] width 35 height 18
click at [73, 99] on link "Practice Questions" at bounding box center [61, 96] width 121 height 27
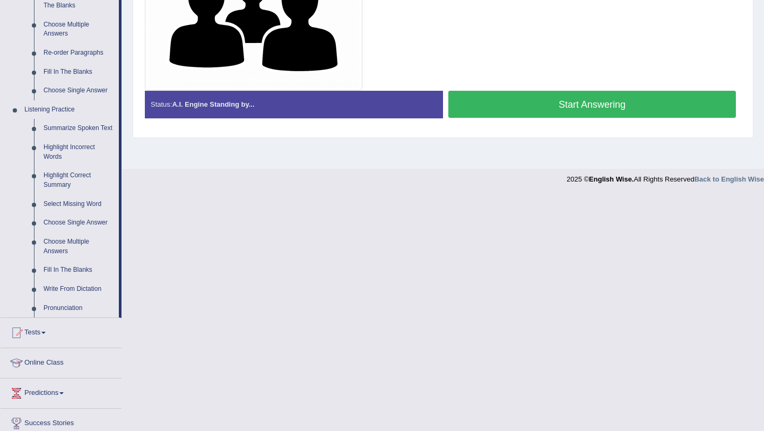
scroll to position [363, 0]
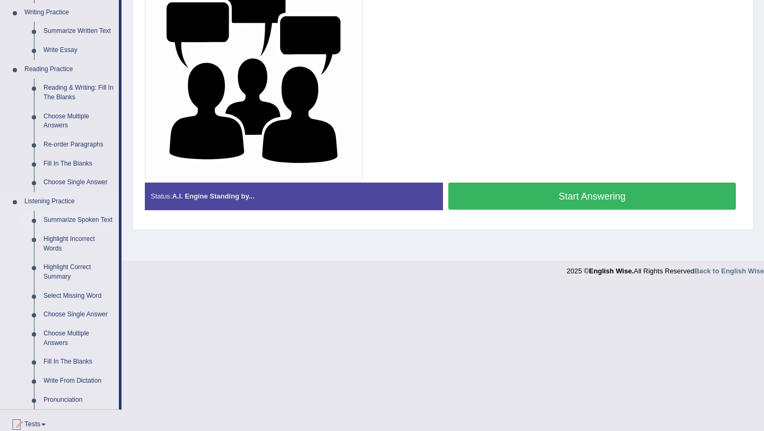
click at [77, 217] on link "Summarize Spoken Text" at bounding box center [79, 220] width 80 height 19
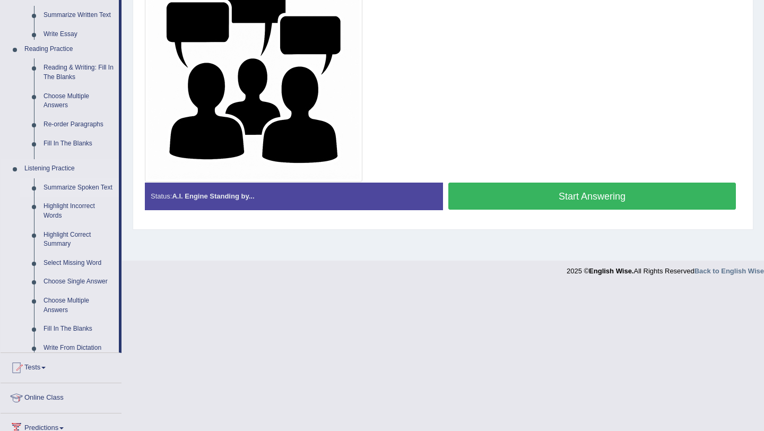
scroll to position [268, 0]
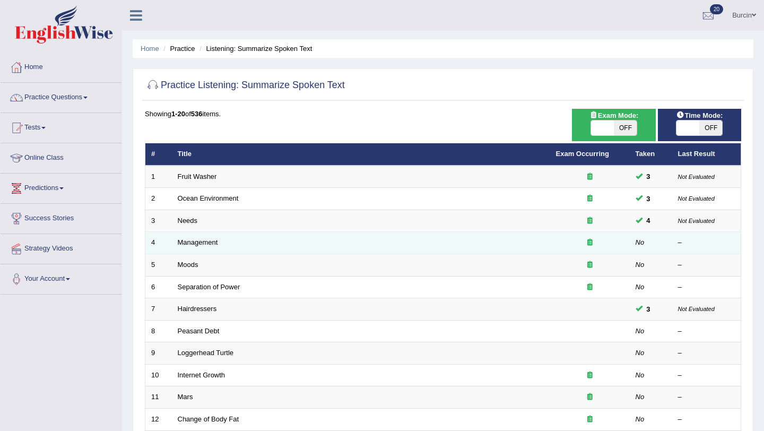
click at [202, 237] on td "Management" at bounding box center [361, 243] width 378 height 22
click at [205, 241] on link "Management" at bounding box center [198, 242] width 40 height 8
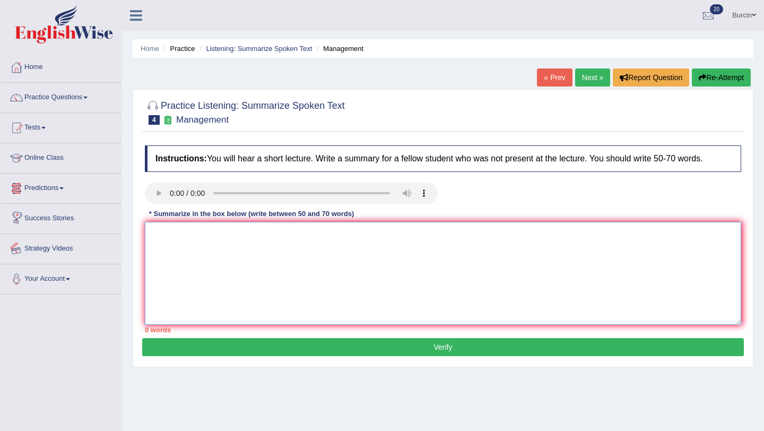
click at [168, 255] on textarea at bounding box center [443, 273] width 596 height 103
click at [429, 235] on textarea "The lecture provided a comprihensive overview of management, highlighting cruci…" at bounding box center [443, 273] width 596 height 103
click at [474, 233] on textarea "The lecture provided a comprihensive overview of management, highlighting sever…" at bounding box center [443, 273] width 596 height 103
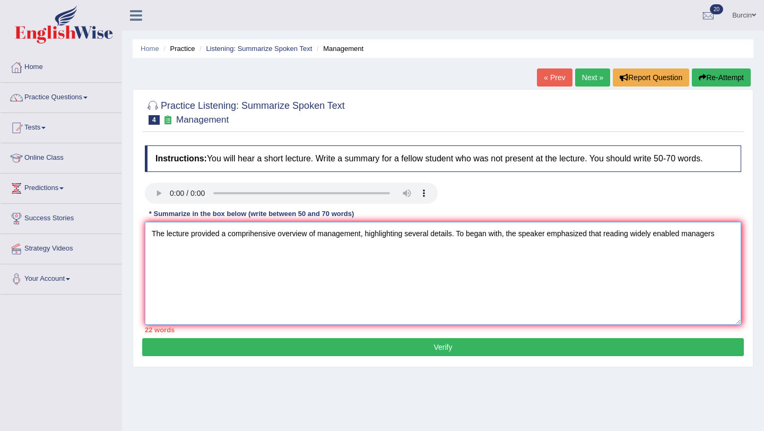
drag, startPoint x: 509, startPoint y: 235, endPoint x: 735, endPoint y: 227, distance: 225.6
click at [735, 227] on textarea "The lecture provided a comprihensive overview of management, highlighting sever…" at bounding box center [443, 273] width 596 height 103
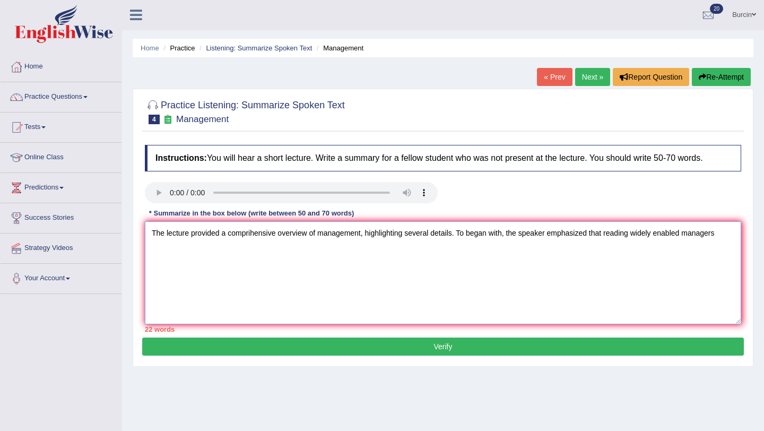
drag, startPoint x: 510, startPoint y: 233, endPoint x: 719, endPoint y: 228, distance: 208.6
click at [719, 228] on textarea "The lecture provided a comprihensive overview of management, highlighting sever…" at bounding box center [443, 272] width 596 height 103
click at [486, 248] on textarea "The lecture provided a comprihensive overview of management, highlighting sever…" at bounding box center [443, 272] width 596 height 103
drag, startPoint x: 507, startPoint y: 235, endPoint x: 673, endPoint y: 240, distance: 166.1
click at [673, 240] on textarea "The lecture provided a comprihensive overview of management, highlighting sever…" at bounding box center [443, 272] width 596 height 103
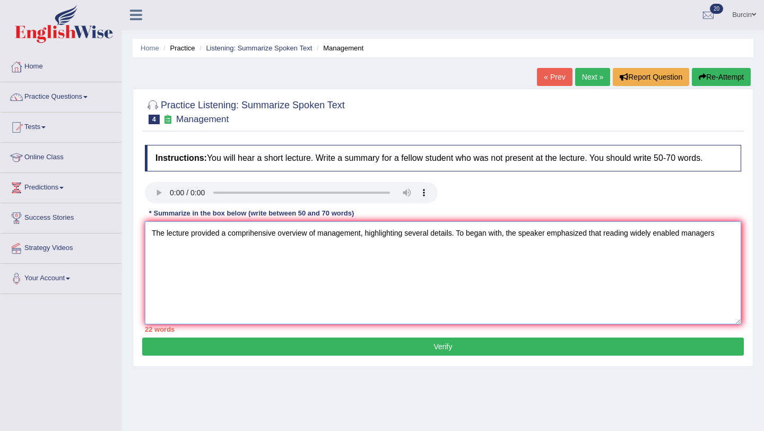
click at [602, 280] on textarea "The lecture provided a comprihensive overview of management, highlighting sever…" at bounding box center [443, 272] width 596 height 103
drag, startPoint x: 508, startPoint y: 231, endPoint x: 722, endPoint y: 236, distance: 214.4
click at [722, 236] on textarea "The lecture provided a comprihensive overview of management, highlighting sever…" at bounding box center [443, 272] width 596 height 103
click at [690, 295] on textarea "The lecture provided a comprihensive overview of management, highlighting sever…" at bounding box center [443, 272] width 596 height 103
drag, startPoint x: 508, startPoint y: 232, endPoint x: 544, endPoint y: 290, distance: 67.4
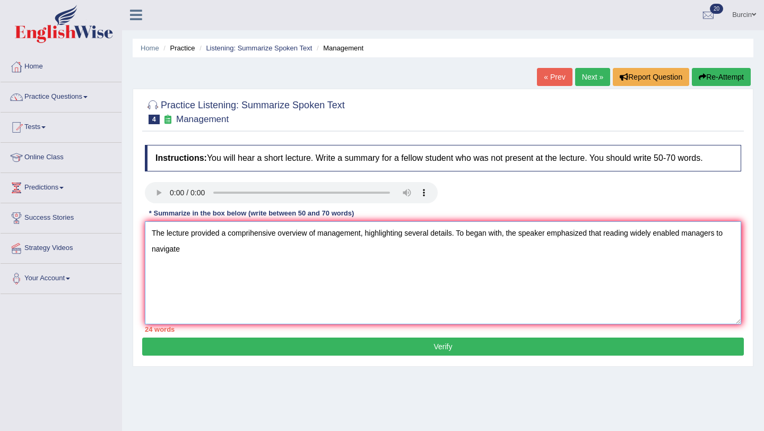
click at [544, 290] on textarea "The lecture provided a comprihensive overview of management, highlighting sever…" at bounding box center [443, 272] width 596 height 103
click at [180, 248] on textarea "The lecture provided a comprihensive overview of management, highlighting sever…" at bounding box center [443, 272] width 596 height 103
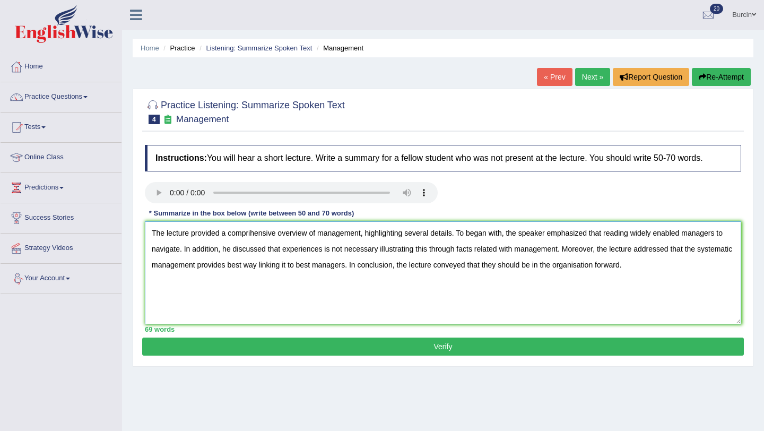
type textarea "The lecture provided a comprihensive overview of management, highlighting sever…"
click at [340, 340] on button "Verify" at bounding box center [443, 346] width 602 height 18
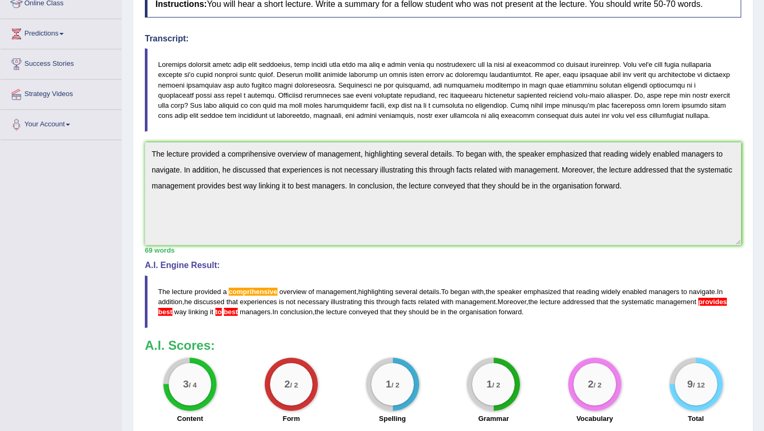
scroll to position [0, 0]
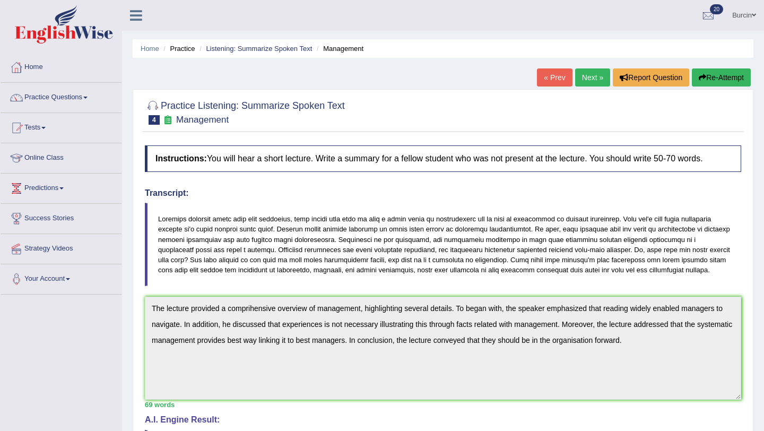
click at [728, 74] on button "Re-Attempt" at bounding box center [721, 77] width 59 height 18
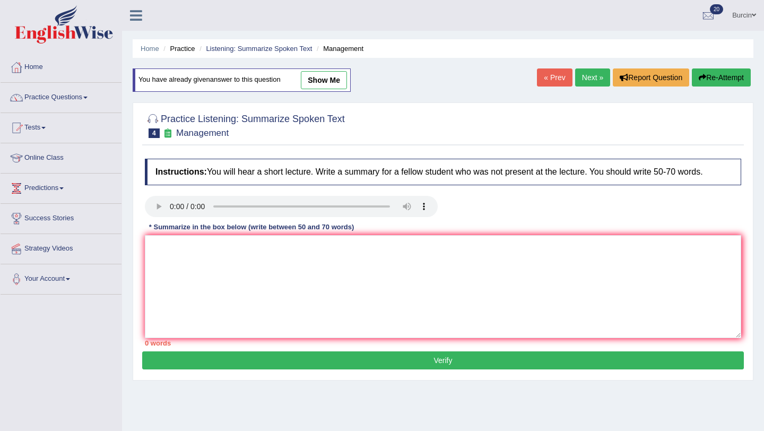
click at [162, 244] on textarea at bounding box center [443, 286] width 596 height 103
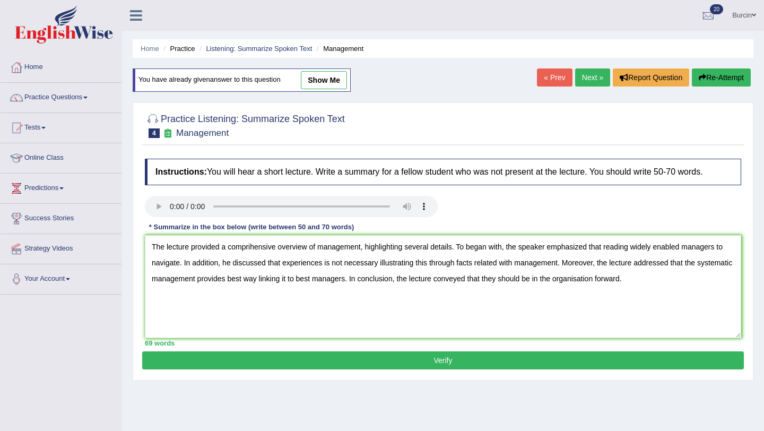
click at [251, 248] on textarea "The lecture provided a comprihensive overview of management, highlighting sever…" at bounding box center [443, 286] width 596 height 103
click at [265, 280] on textarea "The lecture provided a comprehensive overview of management, highlighting sever…" at bounding box center [443, 286] width 596 height 103
click at [350, 279] on textarea "The lecture provided a comprehensive overview of management, highlighting sever…" at bounding box center [443, 286] width 596 height 103
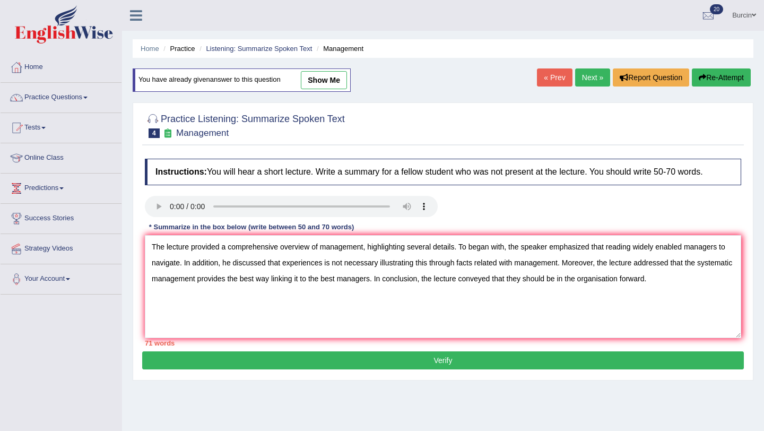
click at [549, 280] on textarea "The lecture provided a comprehensive overview of management, highlighting sever…" at bounding box center [443, 286] width 596 height 103
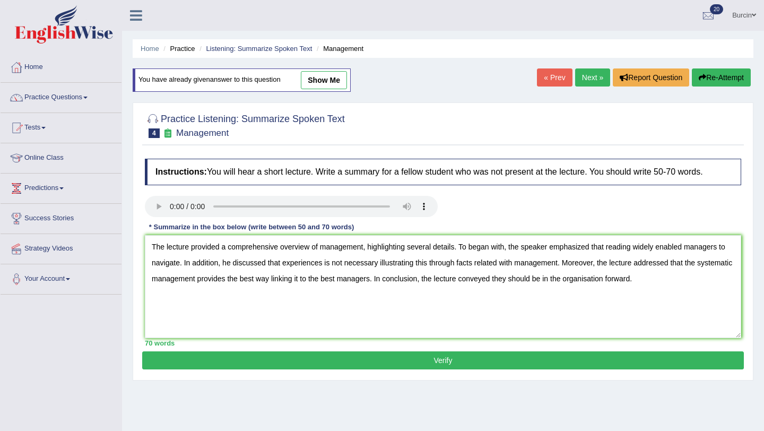
click at [606, 279] on textarea "The lecture provided a comprehensive overview of management, highlighting sever…" at bounding box center [443, 286] width 596 height 103
click at [535, 281] on textarea "The lecture provided a comprehensive overview of management, highlighting sever…" at bounding box center [443, 286] width 596 height 103
click at [533, 279] on textarea "The lecture provided a comprehensive overview of management, highlighting sever…" at bounding box center [443, 286] width 596 height 103
type textarea "The lecture provided a comprehensive overview of management, highlighting sever…"
click at [519, 366] on button "Verify" at bounding box center [443, 360] width 602 height 18
